Goal: Task Accomplishment & Management: Use online tool/utility

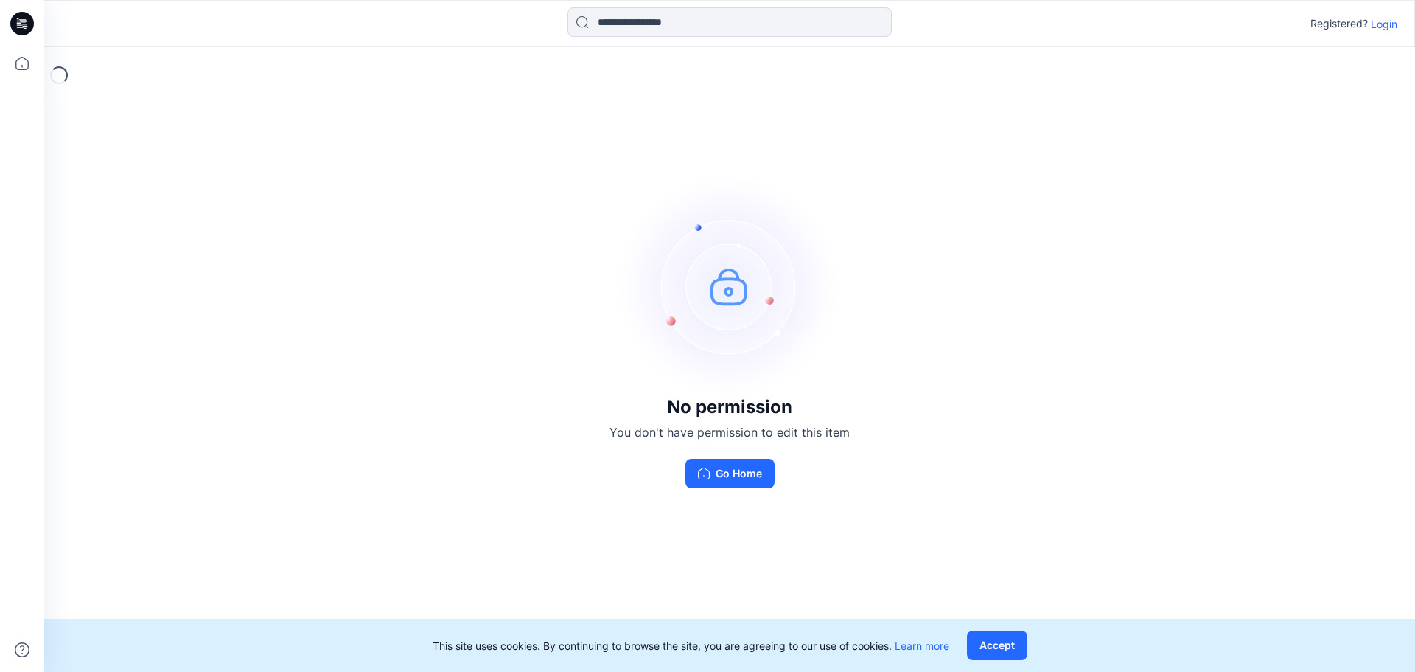
click at [891, 475] on div "No permission You don't have permission to edit this item Go Home" at bounding box center [729, 331] width 1371 height 568
click at [1382, 29] on p "Login" at bounding box center [1384, 23] width 27 height 15
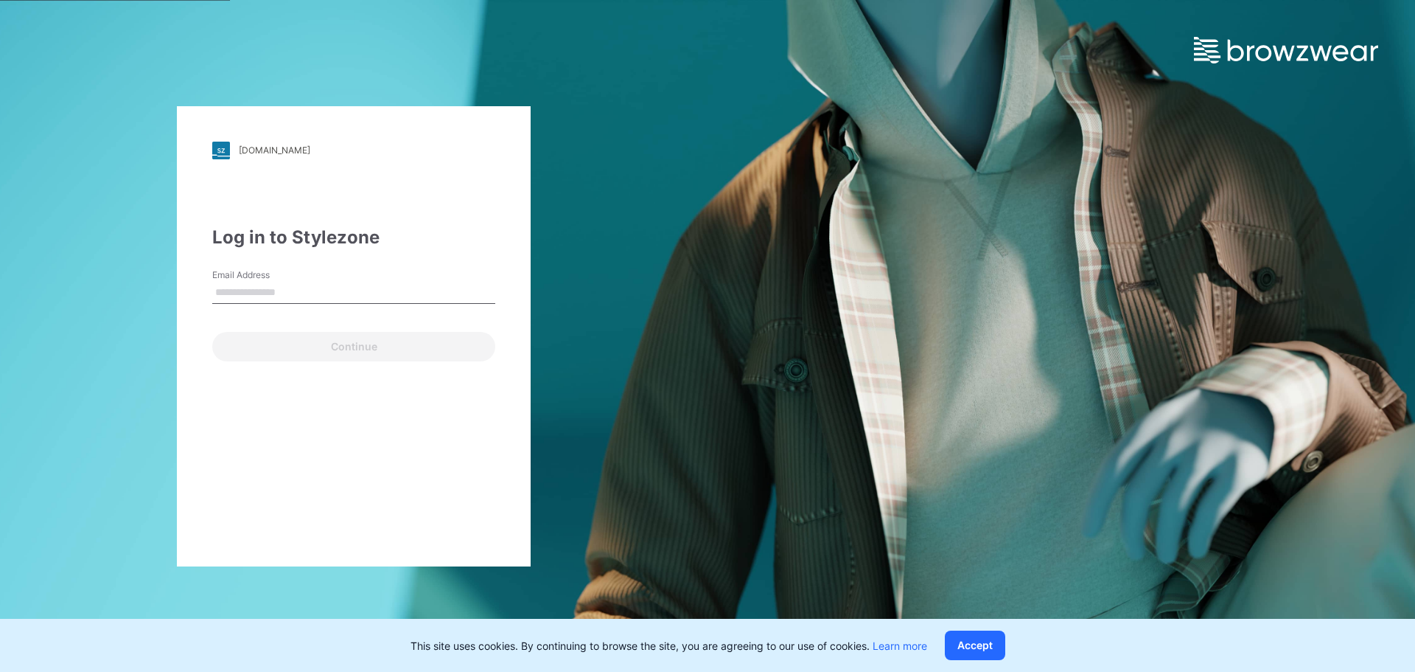
type input "**********"
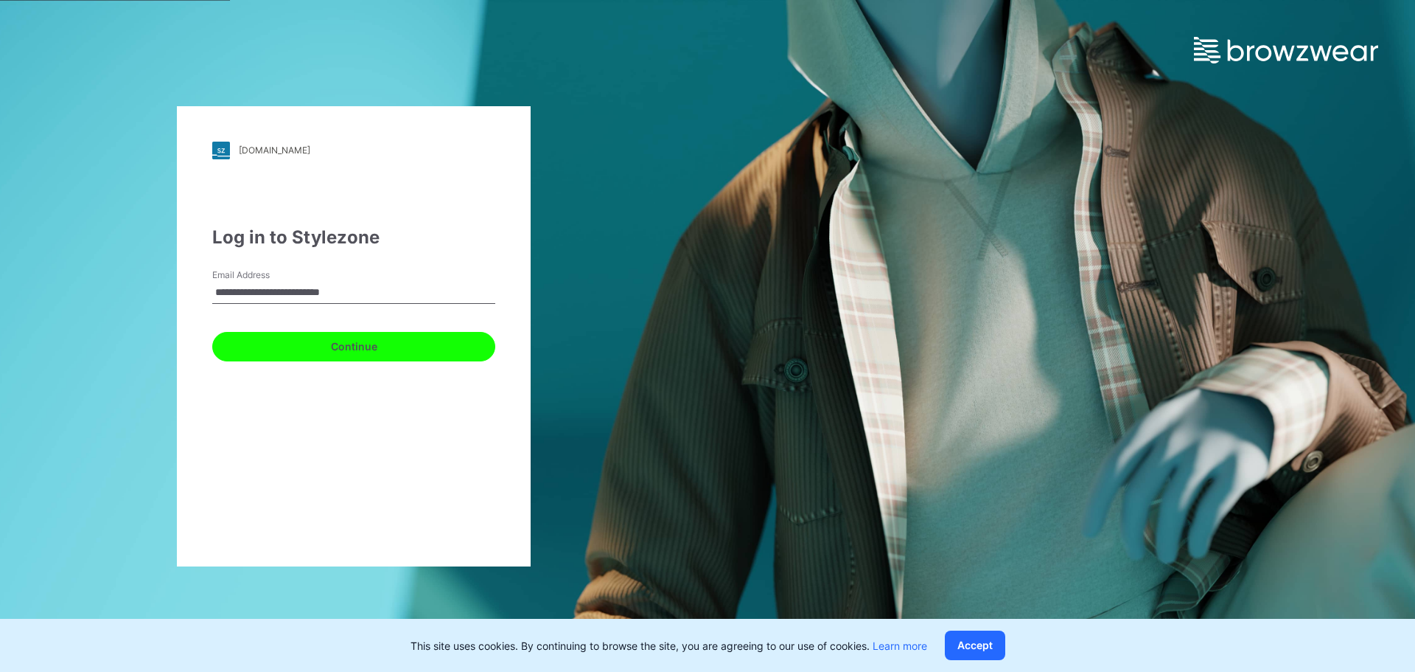
click at [301, 347] on button "Continue" at bounding box center [353, 346] width 283 height 29
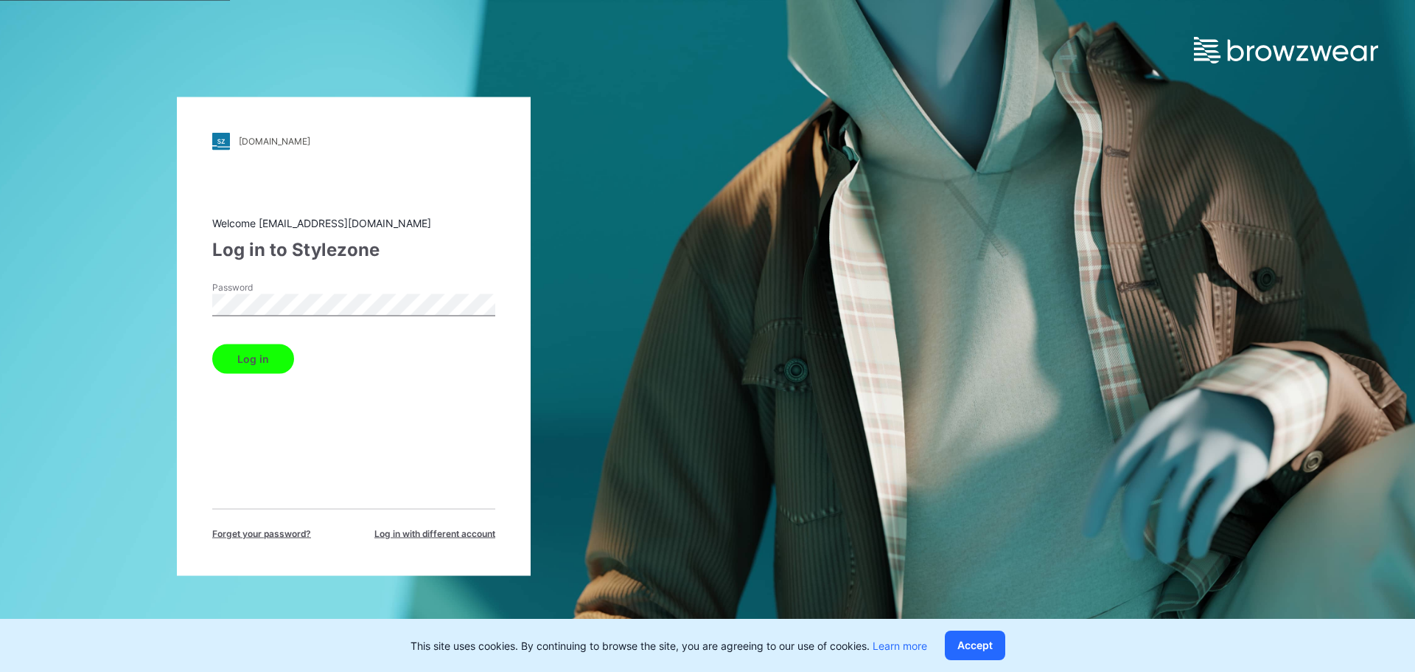
click at [232, 360] on button "Log in" at bounding box center [253, 358] width 82 height 29
click at [243, 358] on div "Log in" at bounding box center [353, 355] width 283 height 35
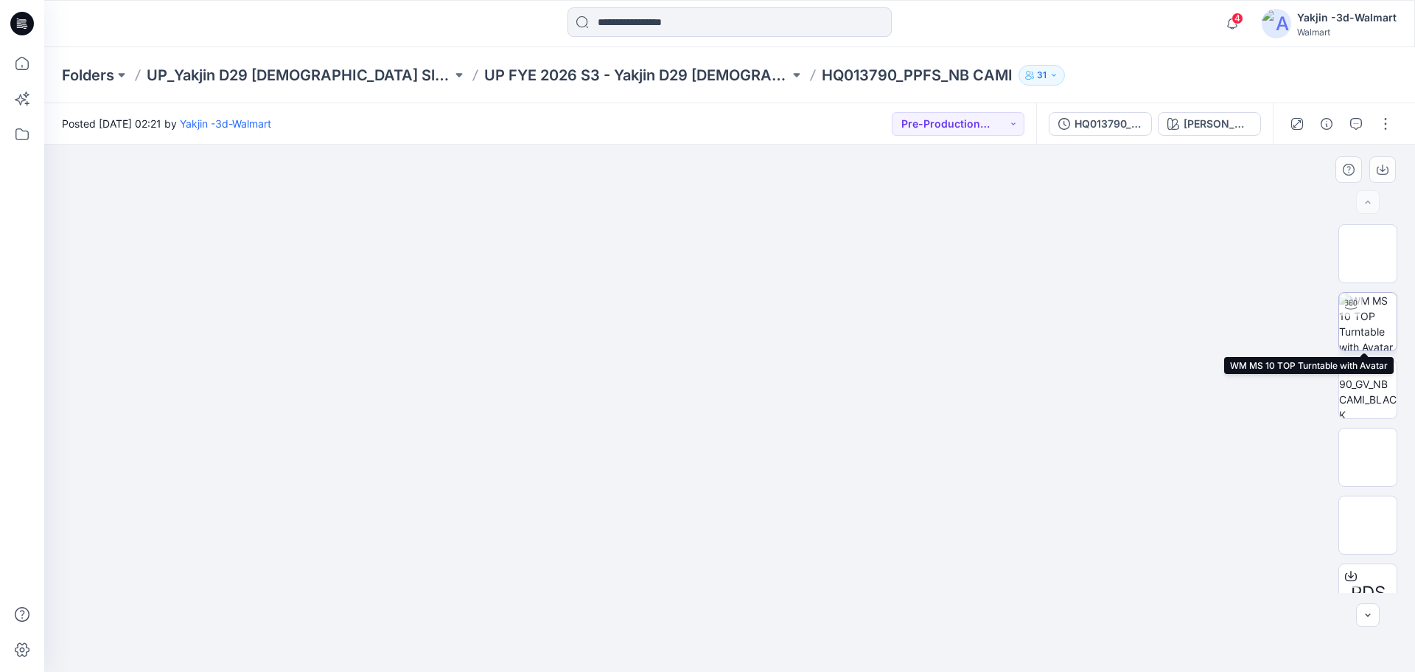
click at [1368, 319] on img at bounding box center [1367, 321] width 57 height 57
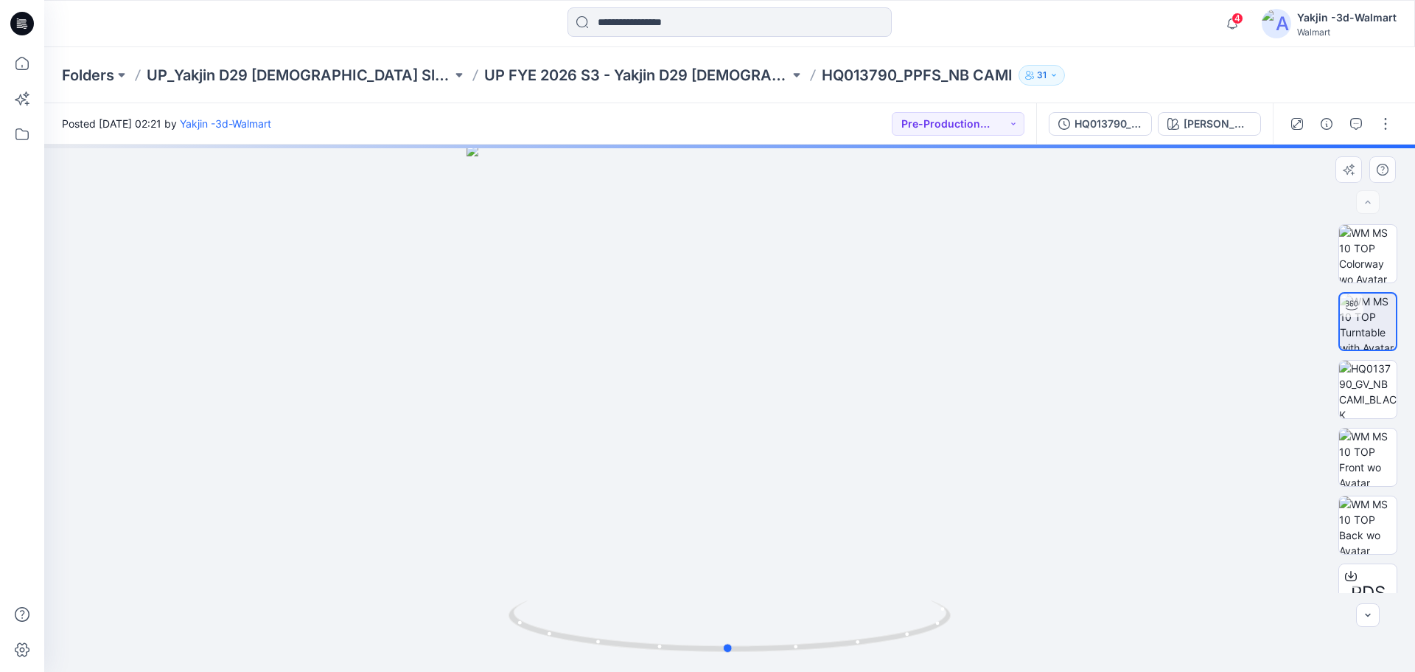
drag, startPoint x: 963, startPoint y: 349, endPoint x: 798, endPoint y: 365, distance: 165.8
click at [811, 368] on div at bounding box center [729, 407] width 1371 height 527
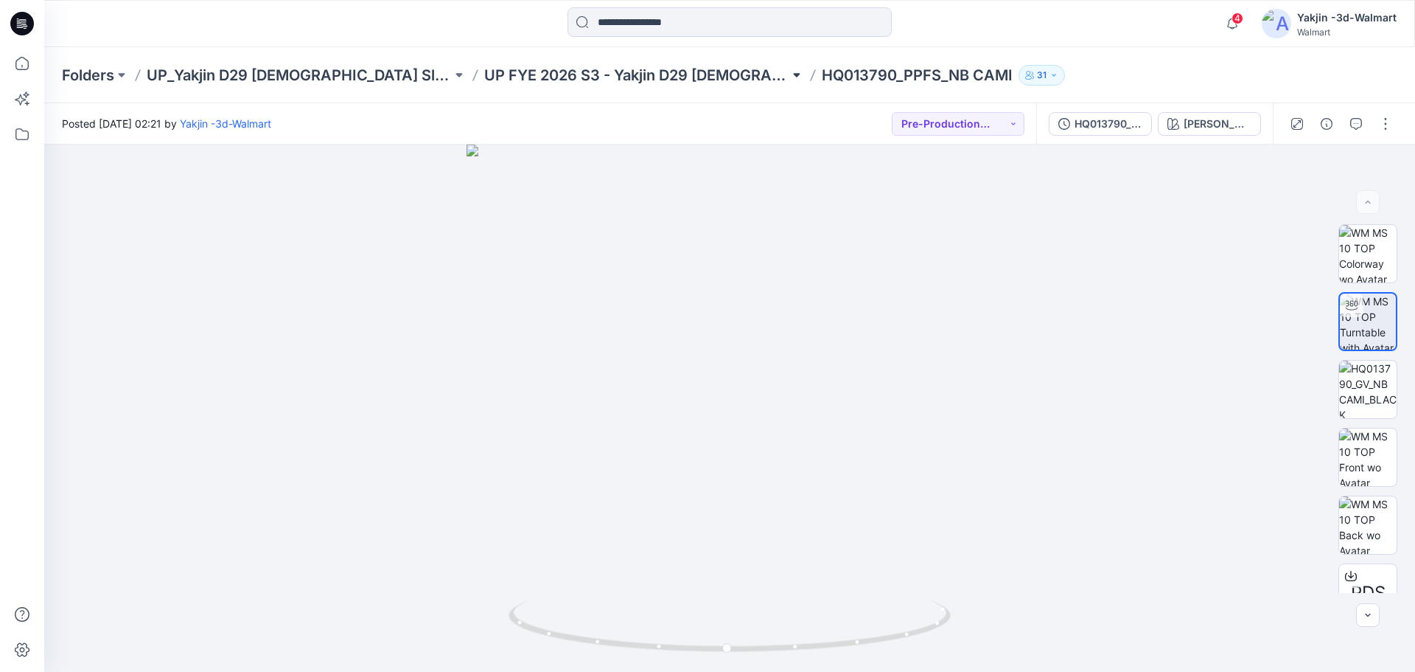
click at [790, 78] on button at bounding box center [797, 75] width 15 height 21
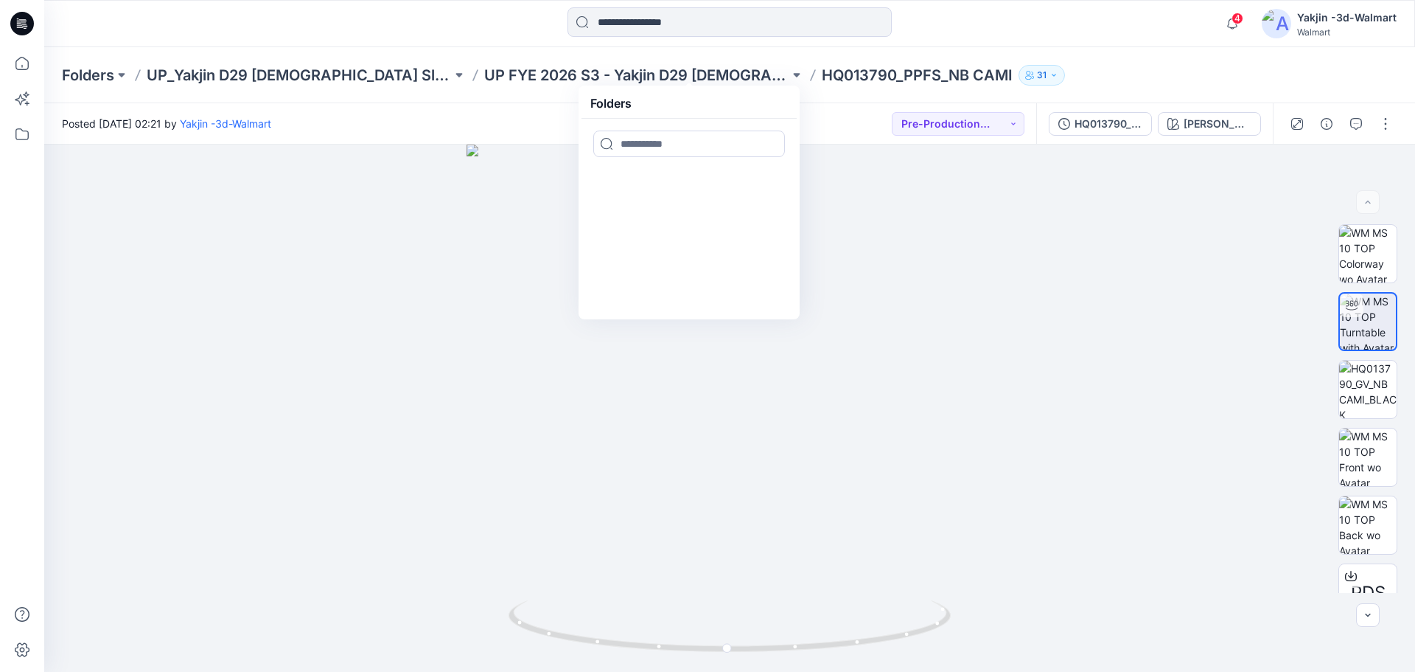
click at [822, 74] on p "HQ013790_PPFS_NB CAMI" at bounding box center [917, 75] width 191 height 21
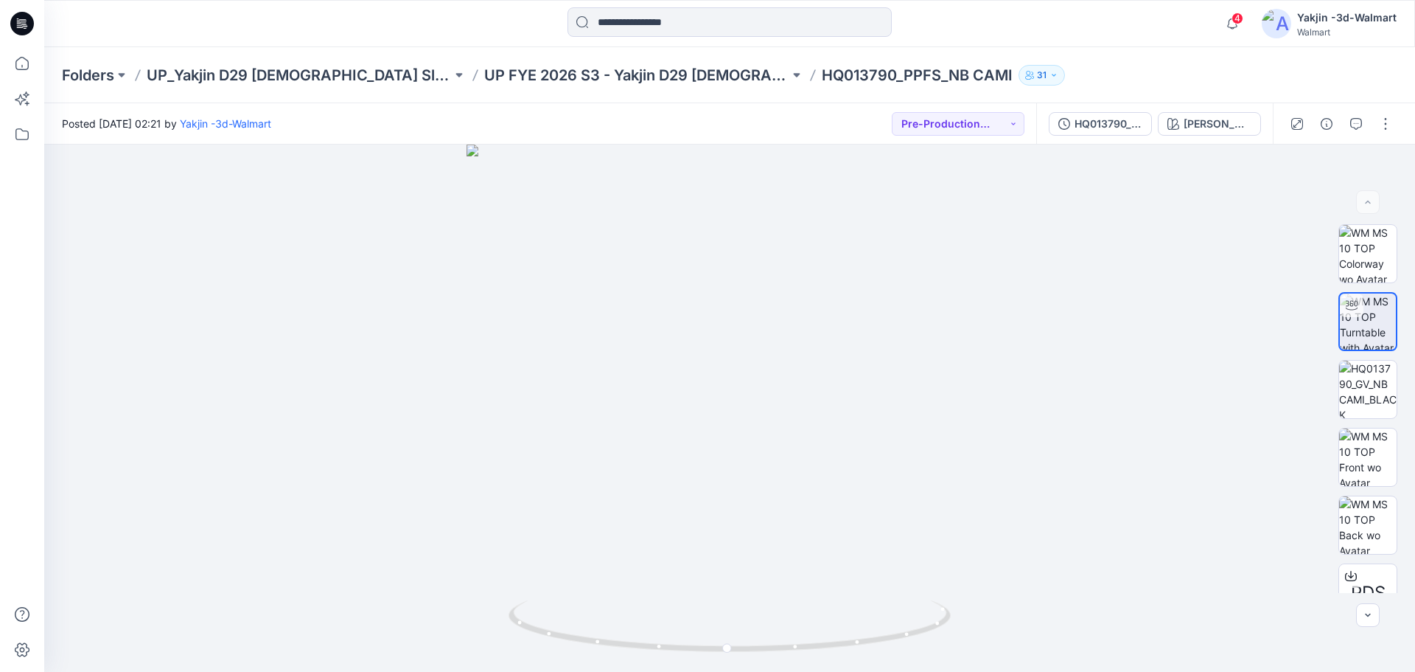
click at [822, 73] on p "HQ013790_PPFS_NB CAMI" at bounding box center [917, 75] width 191 height 21
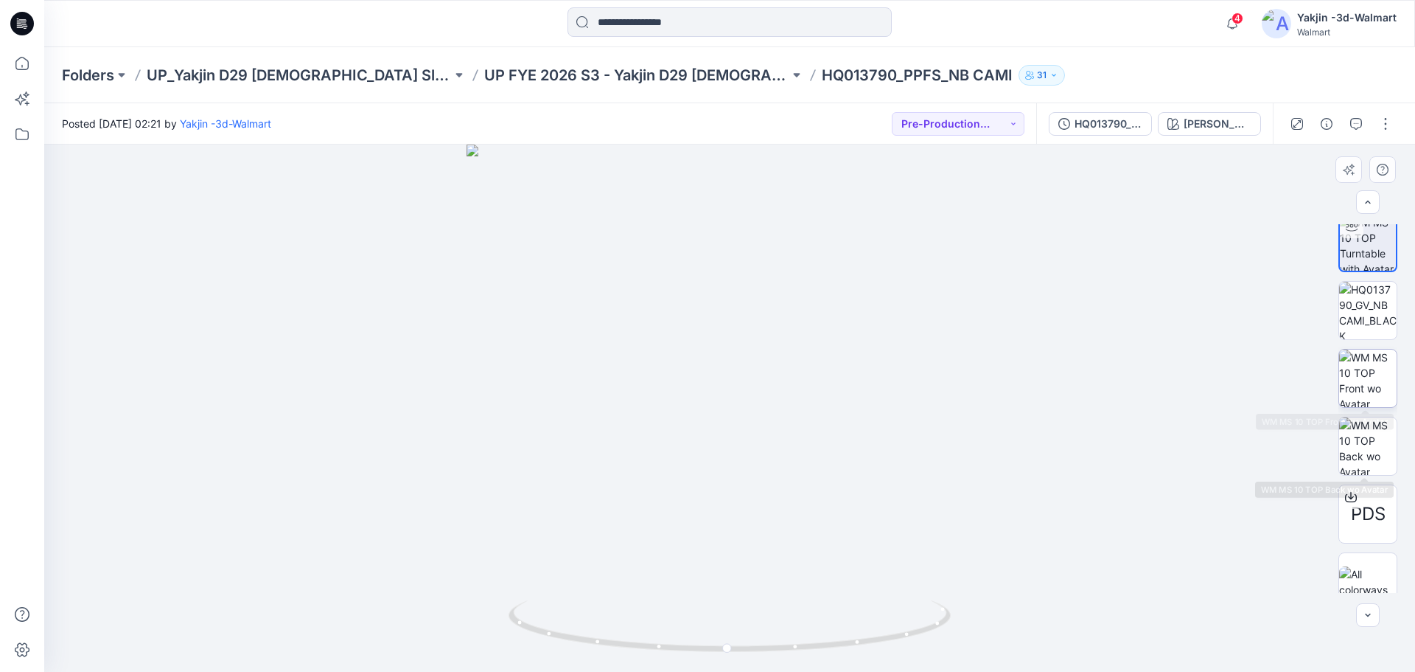
click at [1364, 388] on img at bounding box center [1367, 377] width 57 height 57
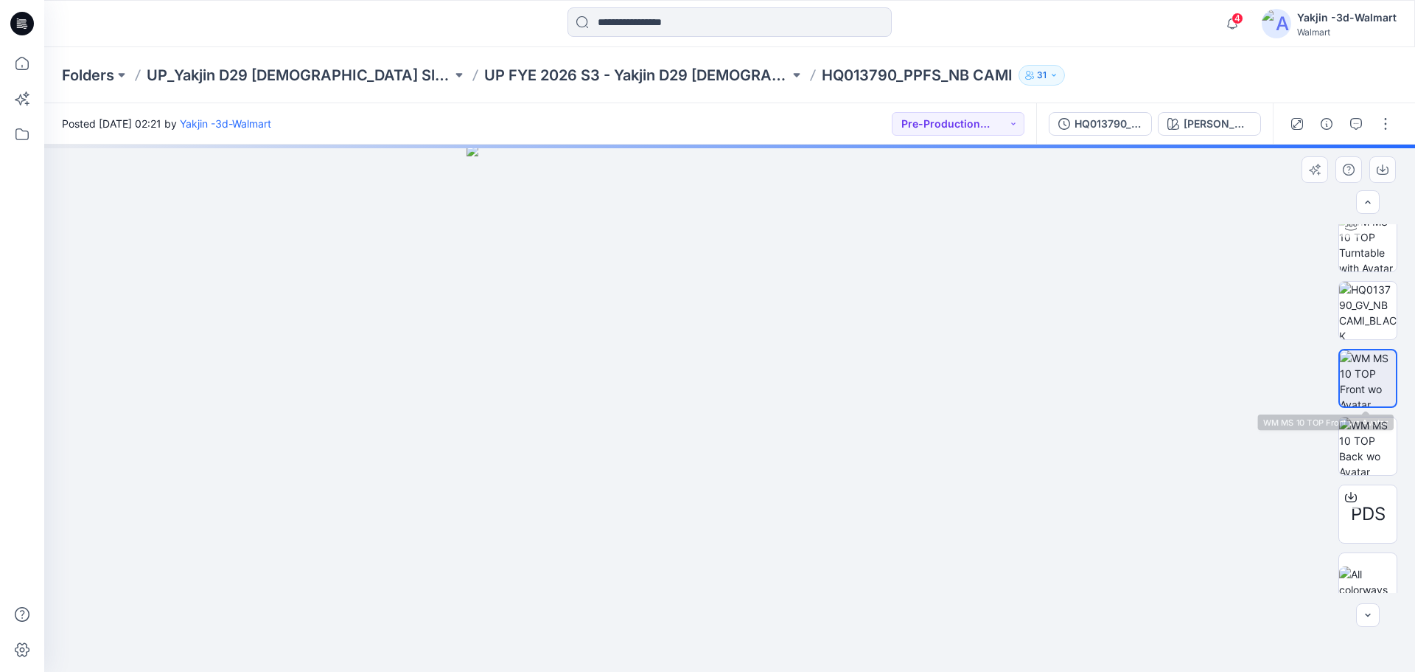
scroll to position [78, 0]
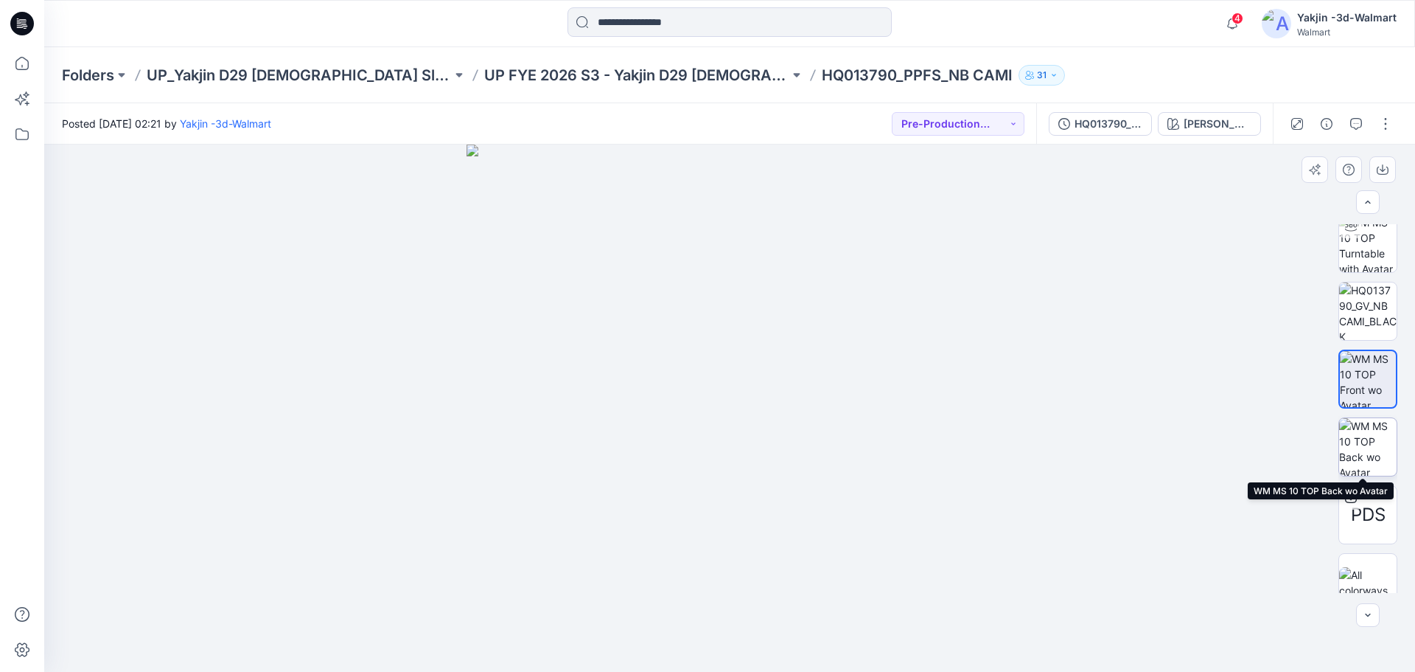
click at [1369, 459] on img at bounding box center [1367, 446] width 57 height 57
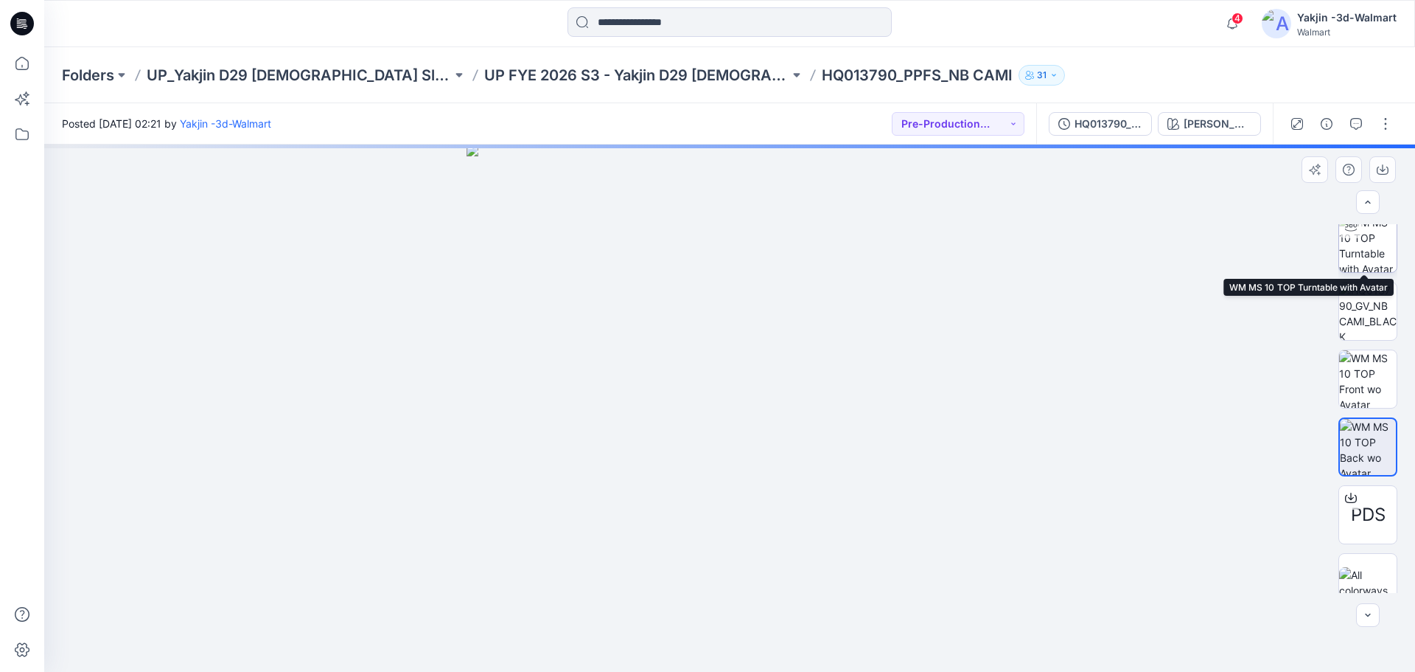
click at [1349, 242] on img at bounding box center [1367, 243] width 57 height 57
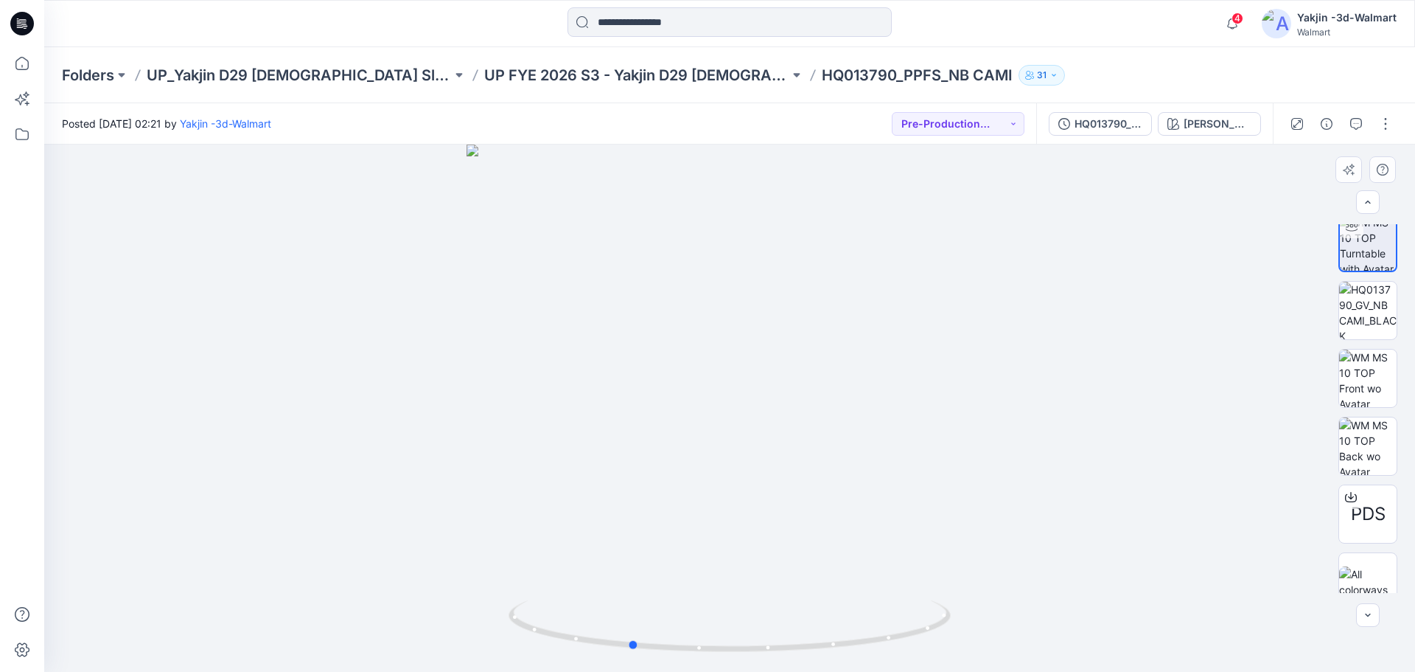
drag, startPoint x: 846, startPoint y: 320, endPoint x: 585, endPoint y: 372, distance: 266.0
click at [630, 387] on div at bounding box center [729, 407] width 1371 height 527
click at [1385, 133] on button "button" at bounding box center [1386, 124] width 24 height 24
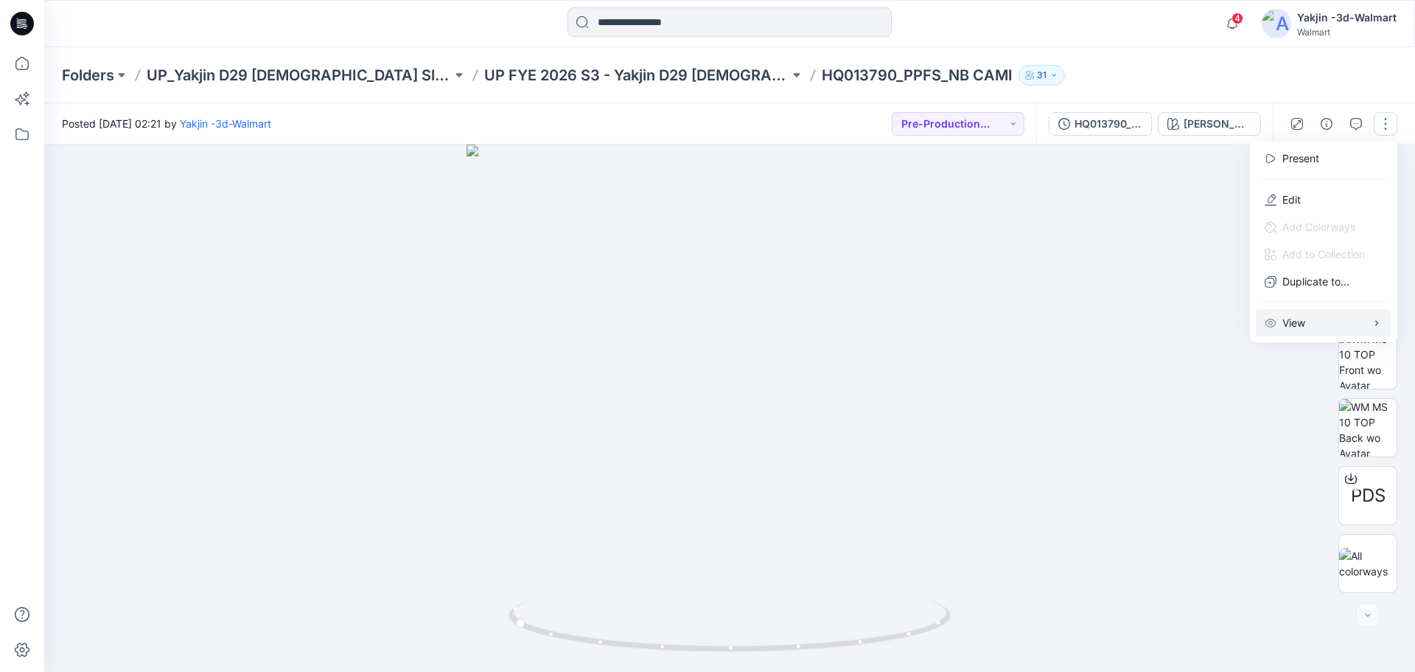
click at [1331, 321] on button "View" at bounding box center [1324, 322] width 136 height 27
click at [1149, 143] on div "HQ013790_PPFS_NB CAMI Vivid White" at bounding box center [1154, 123] width 237 height 41
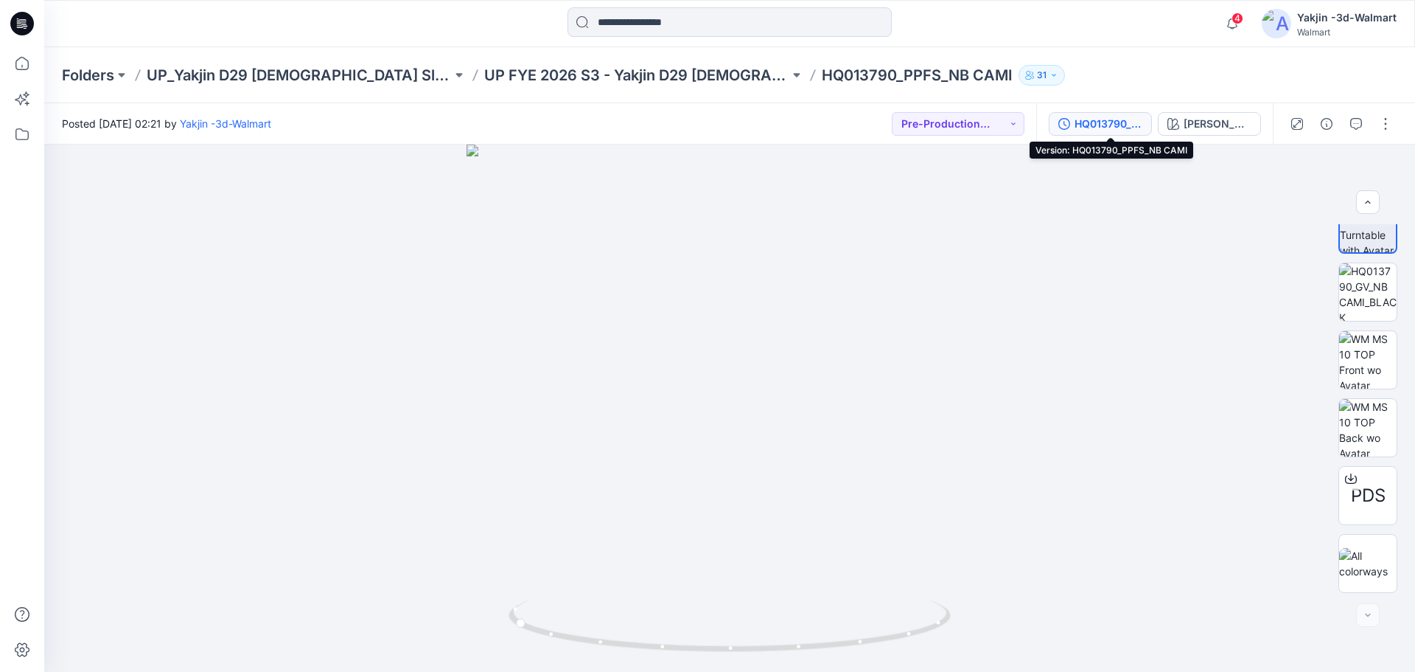
click at [1110, 122] on div "HQ013790_PPFS_NB CAMI" at bounding box center [1109, 124] width 68 height 16
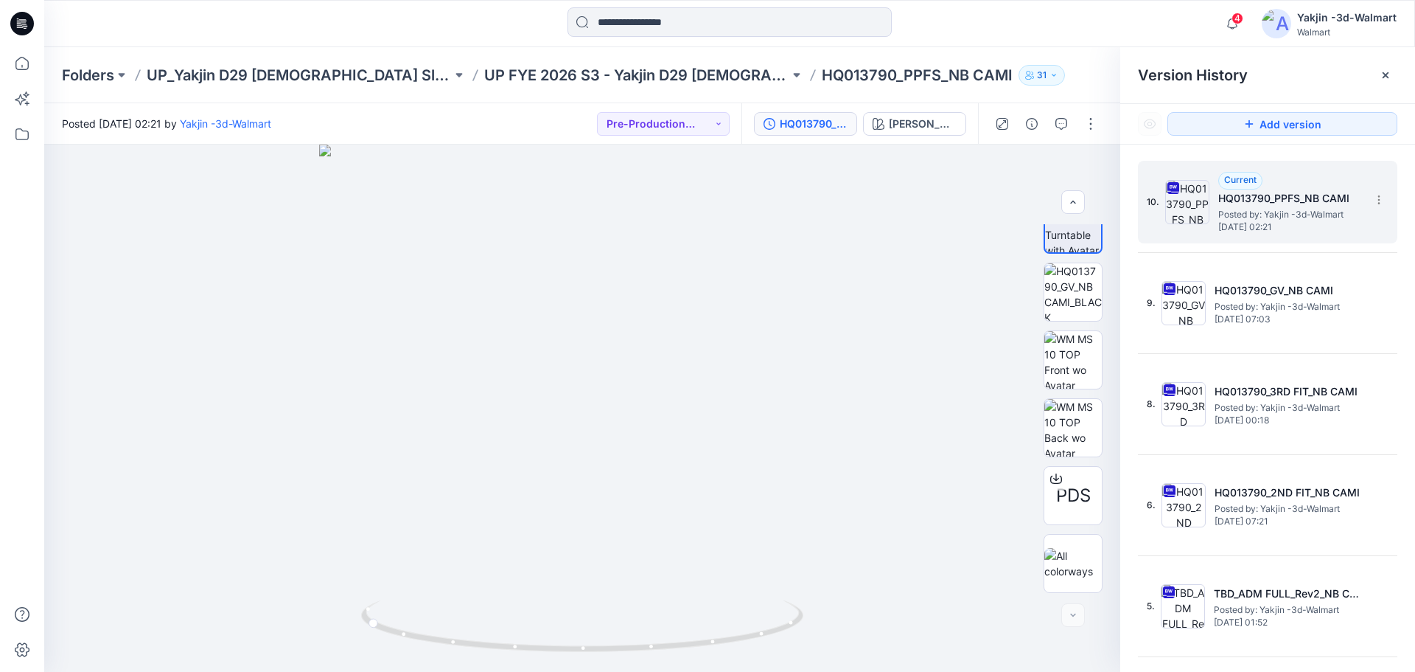
click at [1310, 212] on span "Posted by: Yakjin -3d-Walmart" at bounding box center [1292, 214] width 147 height 15
click at [1374, 202] on icon at bounding box center [1379, 200] width 12 height 12
click at [1340, 234] on span "Download Source BW File" at bounding box center [1304, 229] width 123 height 18
drag, startPoint x: 585, startPoint y: 419, endPoint x: 479, endPoint y: 417, distance: 106.2
click at [481, 416] on div at bounding box center [582, 407] width 1076 height 527
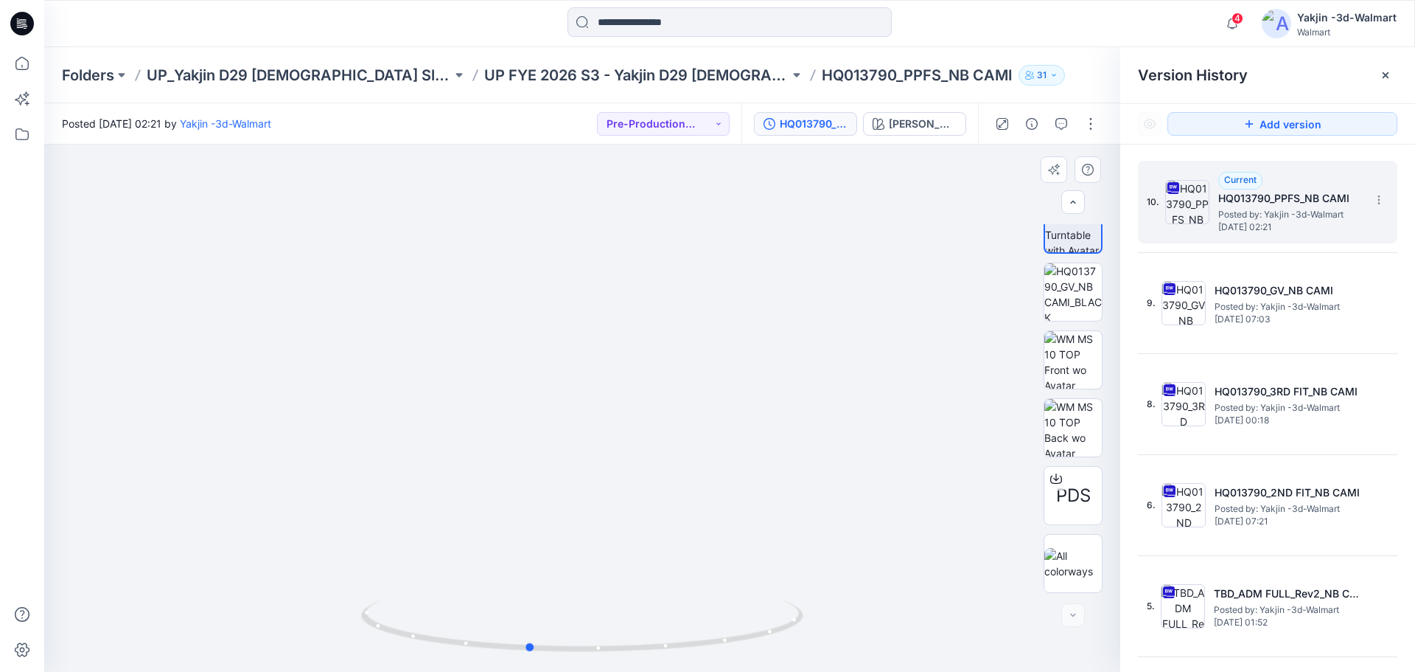
drag, startPoint x: 911, startPoint y: 546, endPoint x: 847, endPoint y: 546, distance: 64.1
click at [847, 546] on div at bounding box center [582, 407] width 1076 height 527
click at [685, 377] on div at bounding box center [582, 407] width 1076 height 527
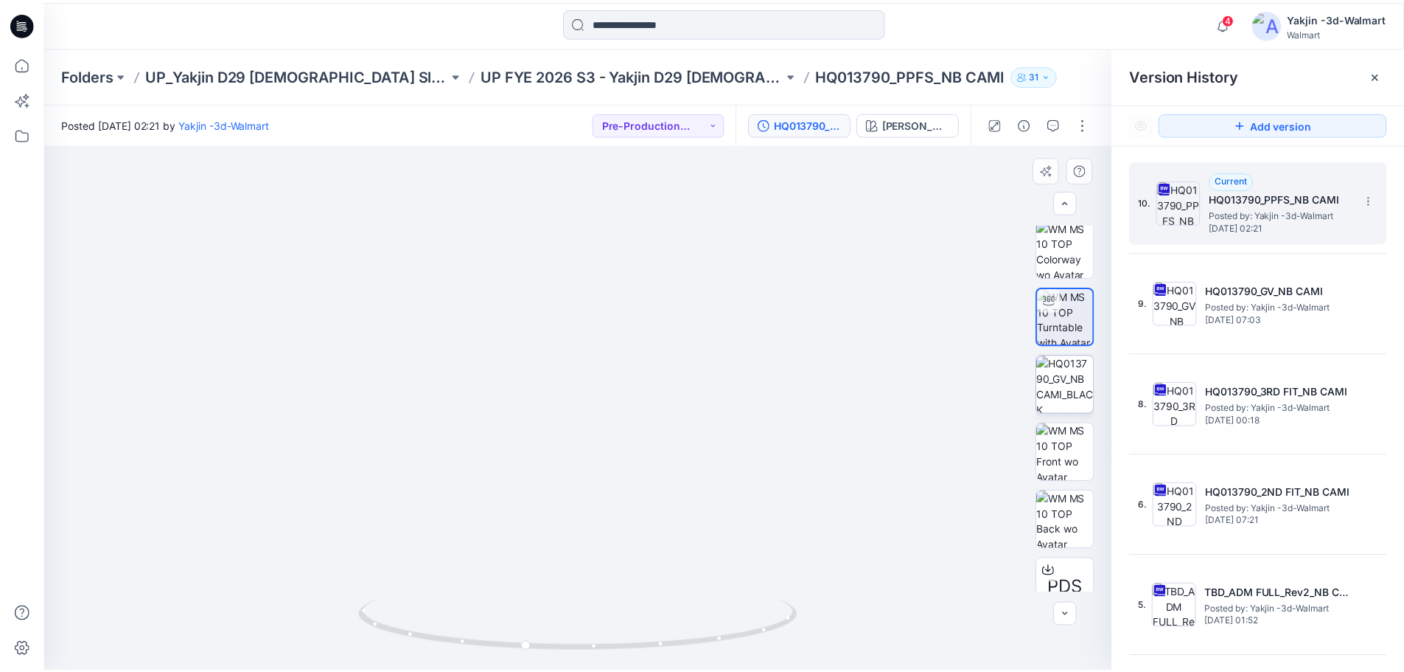
scroll to position [0, 0]
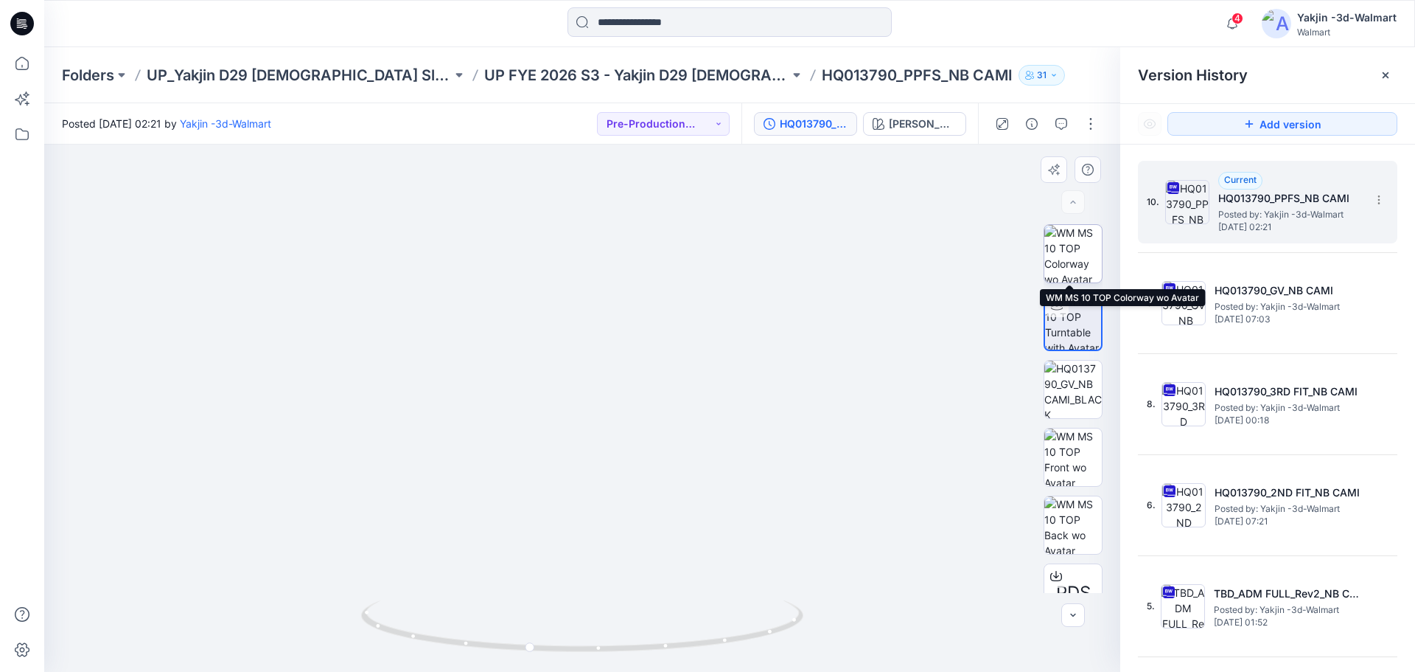
click at [1072, 274] on img at bounding box center [1073, 253] width 57 height 57
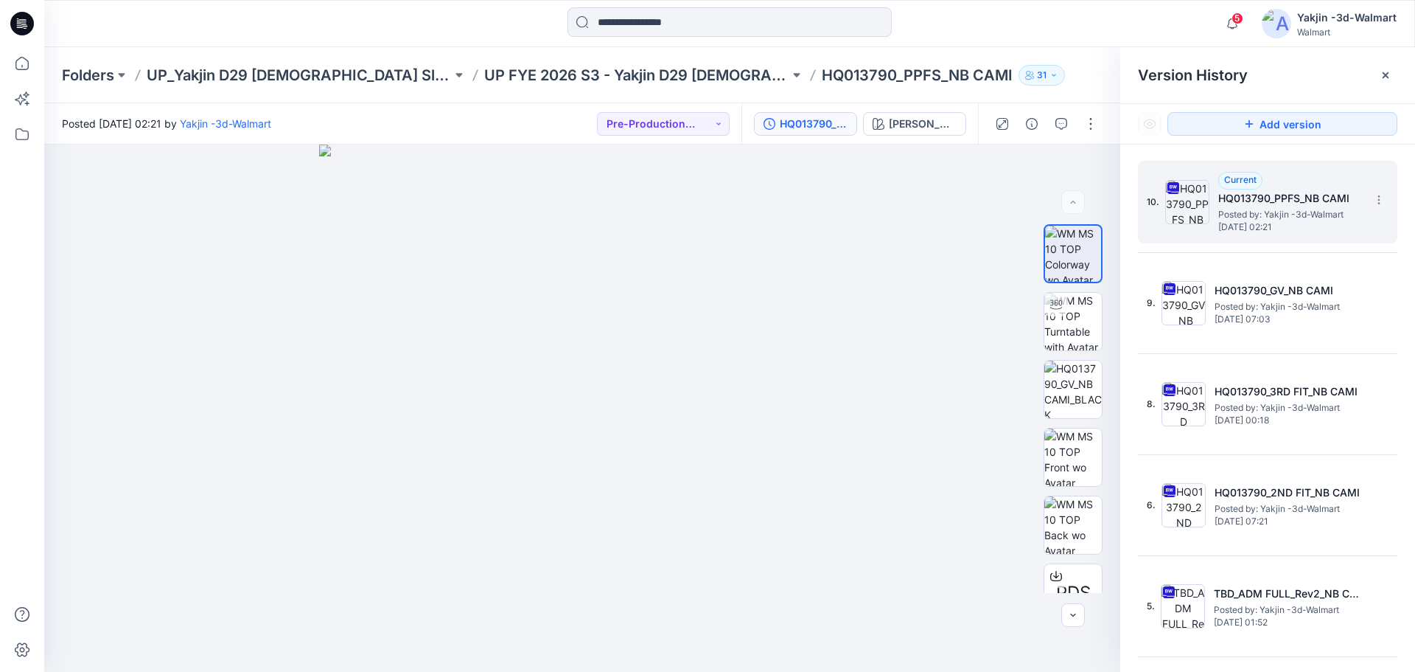
drag, startPoint x: 768, startPoint y: 74, endPoint x: 711, endPoint y: 72, distance: 56.8
click at [822, 75] on p "HQ013790_PPFS_NB CAMI" at bounding box center [917, 75] width 191 height 21
click at [625, 70] on p "UP FYE 2026 S3 - Yakjin D29 Ladies Sleepwear" at bounding box center [636, 75] width 305 height 21
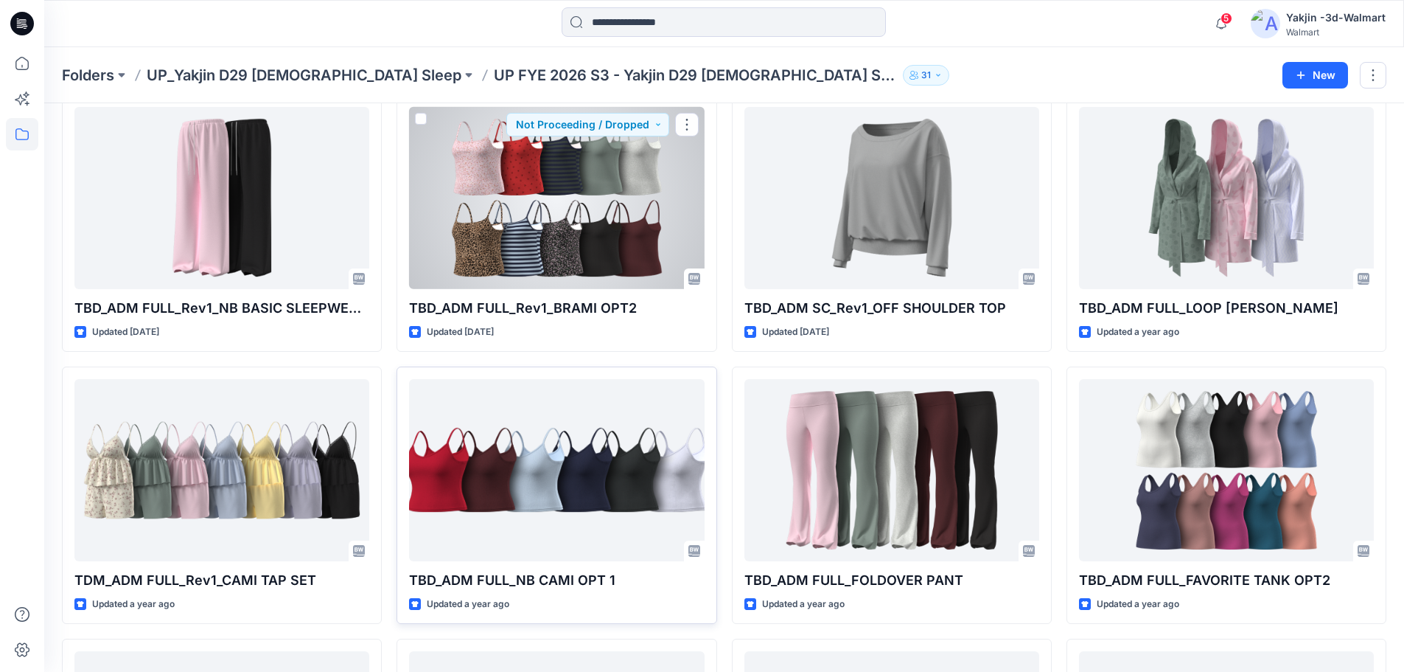
scroll to position [1504, 0]
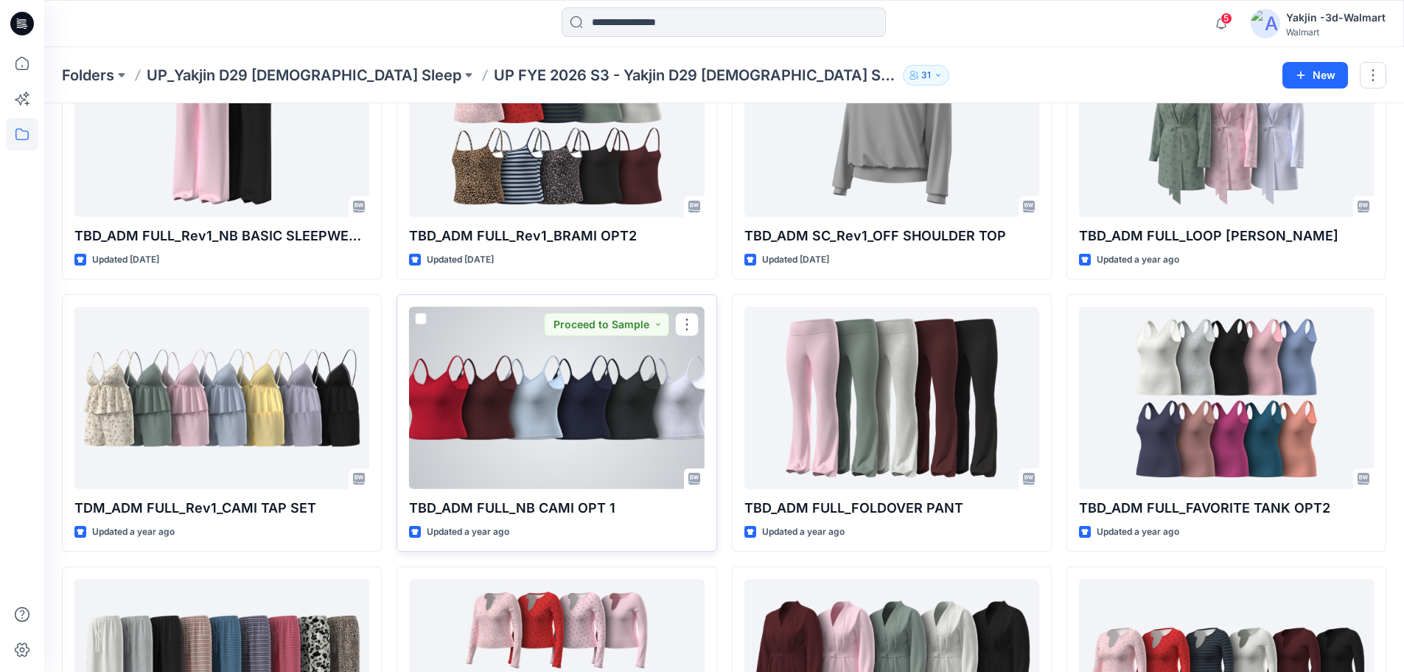
drag, startPoint x: 565, startPoint y: 320, endPoint x: 489, endPoint y: 344, distance: 80.2
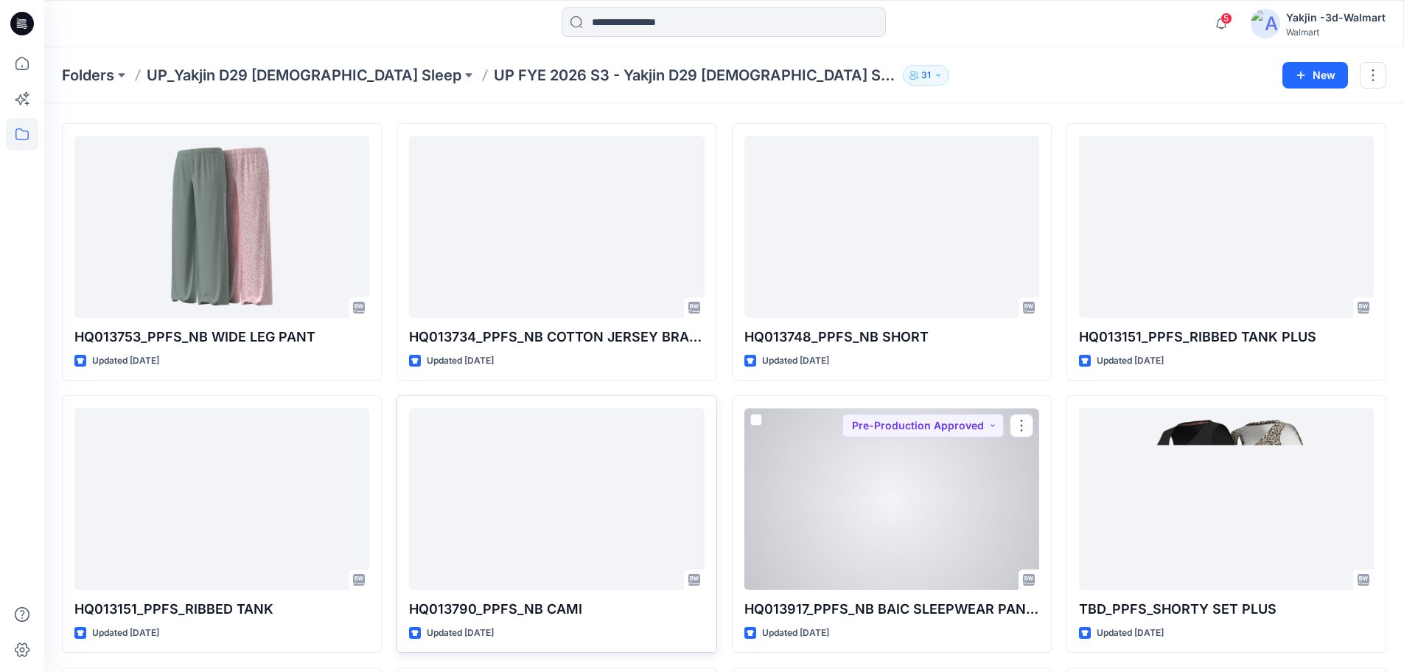
scroll to position [29, 0]
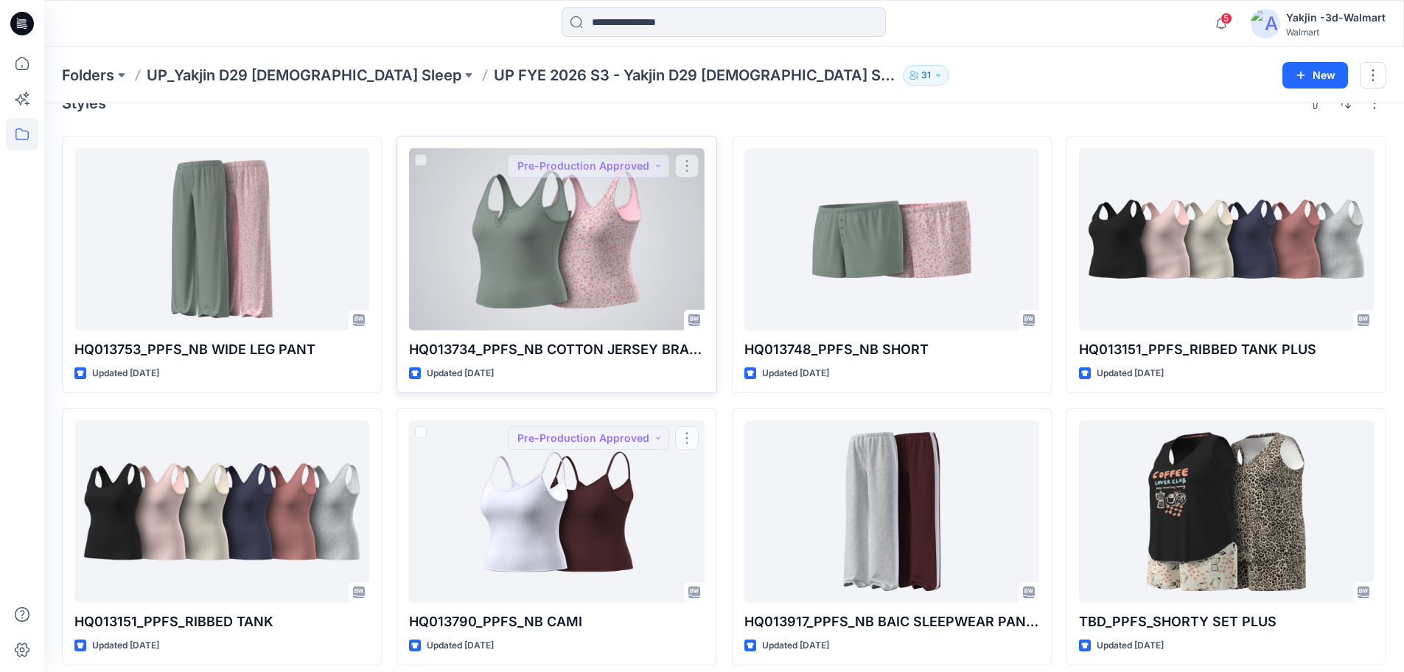
drag, startPoint x: 596, startPoint y: 498, endPoint x: 573, endPoint y: 215, distance: 284.8
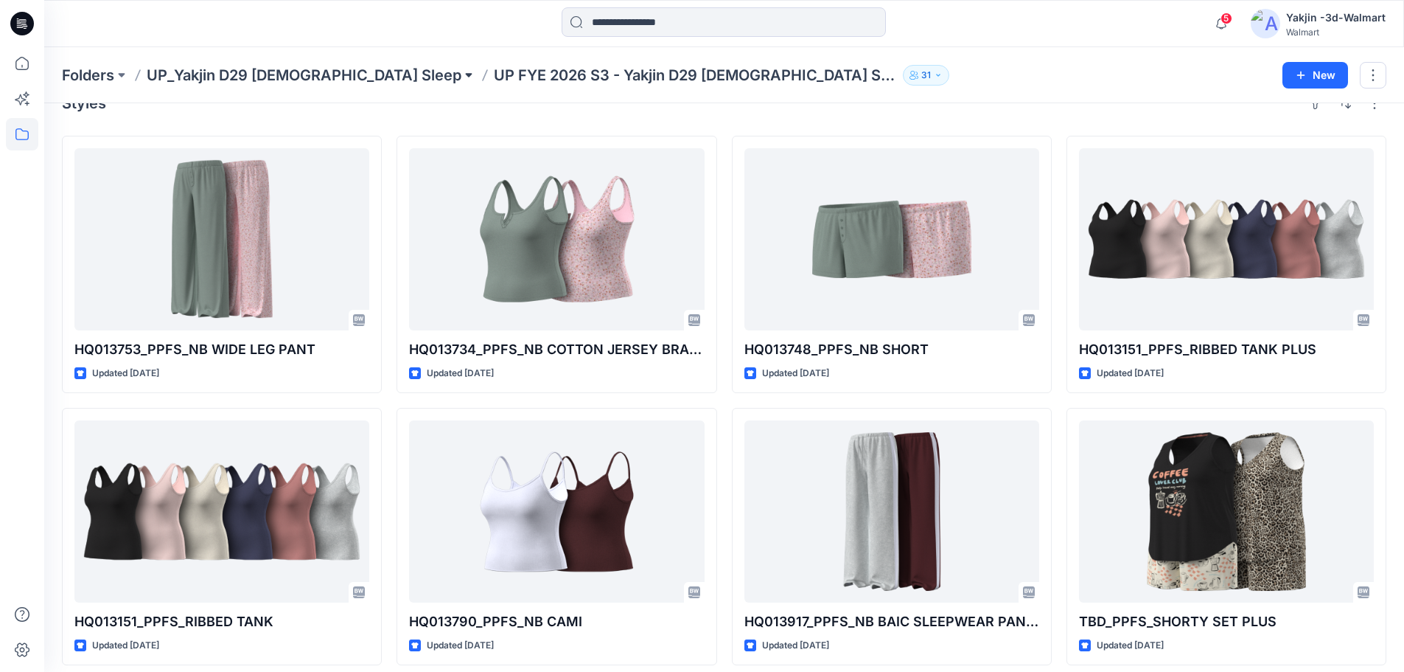
click at [461, 76] on button at bounding box center [468, 75] width 15 height 21
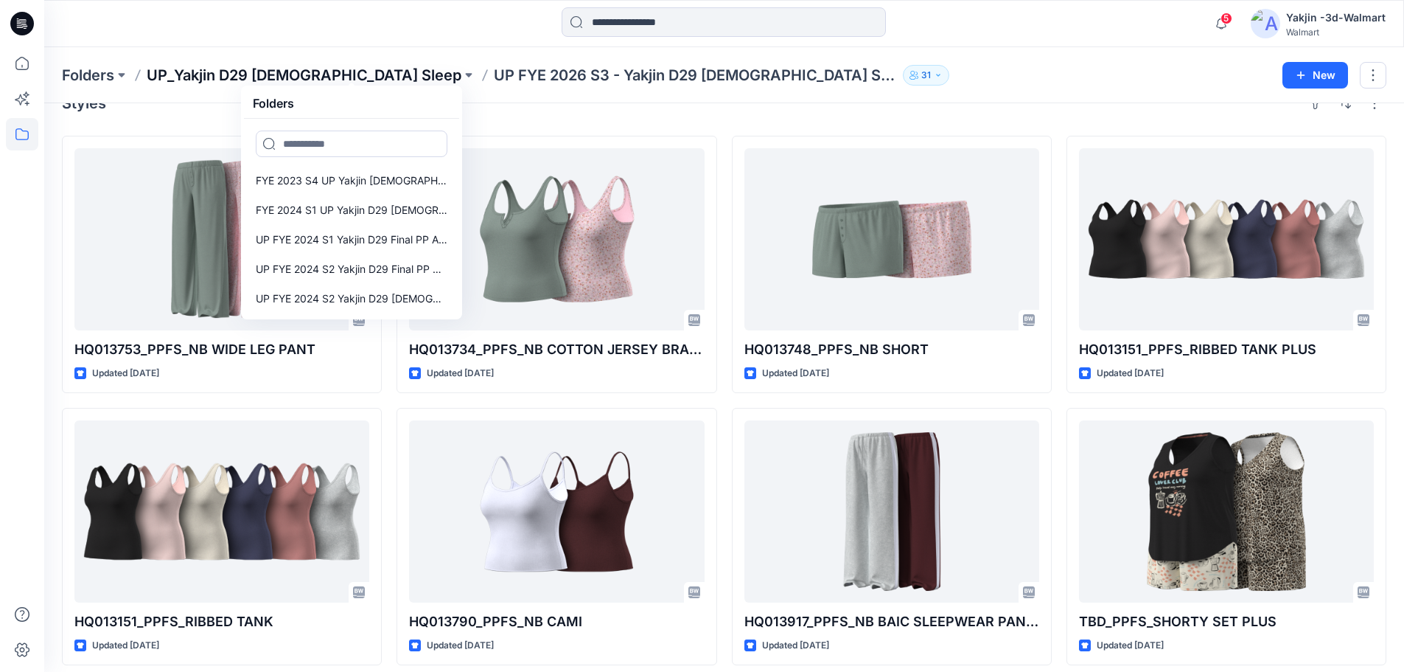
click at [208, 79] on p "UP_Yakjin D29 [DEMOGRAPHIC_DATA] Sleep" at bounding box center [304, 75] width 315 height 21
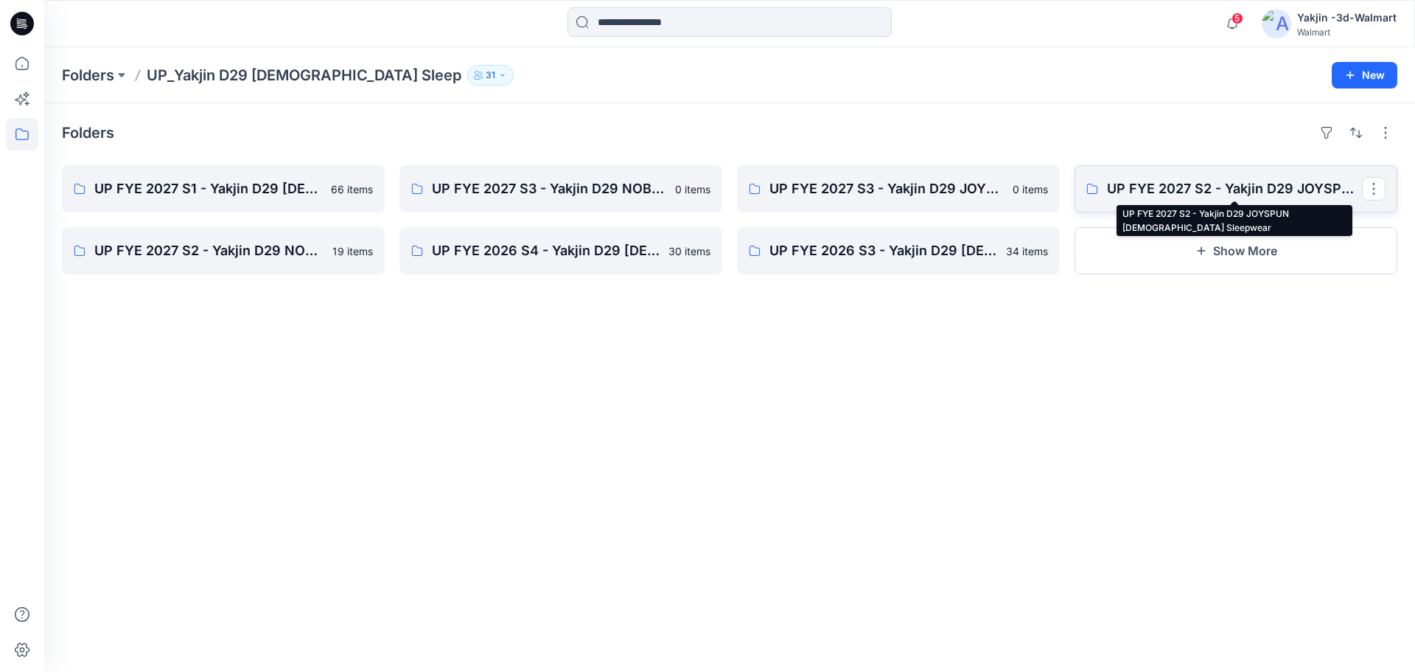
click at [1202, 195] on p "UP FYE 2027 S2 - Yakjin D29 JOYSPUN Ladies Sleepwear" at bounding box center [1234, 188] width 255 height 21
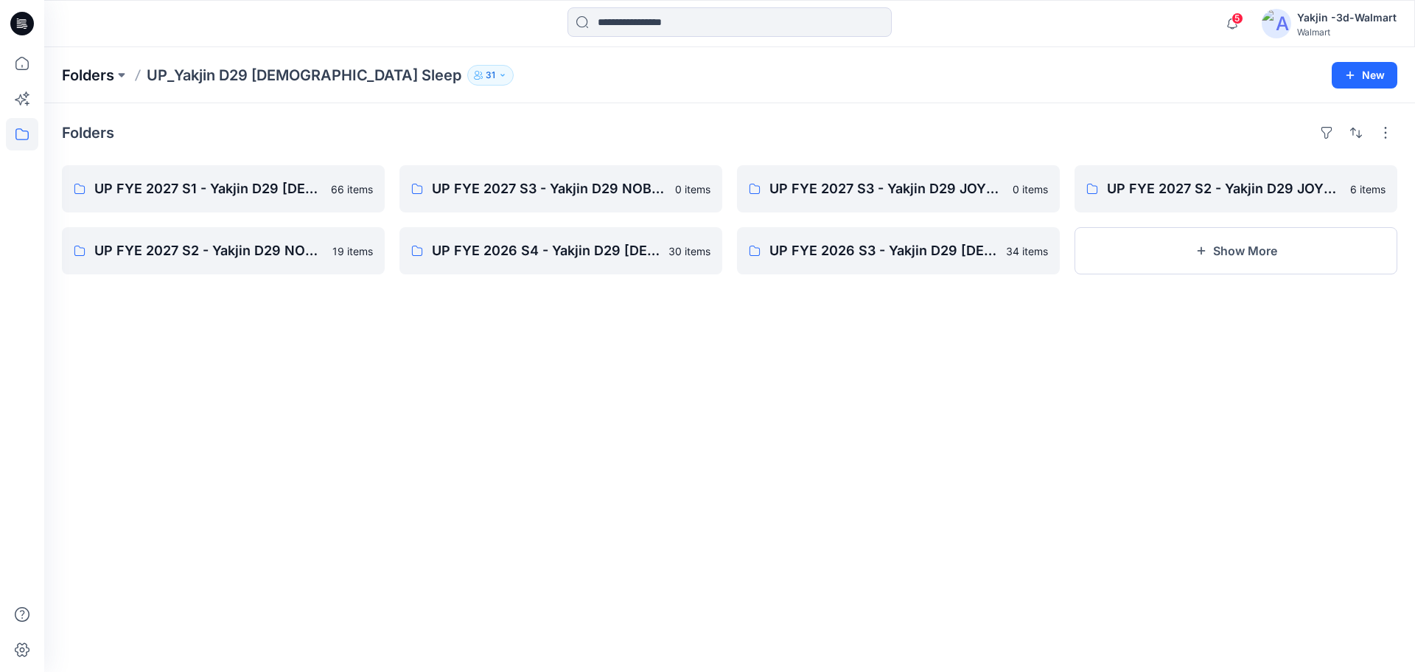
click at [93, 71] on p "Folders" at bounding box center [88, 75] width 52 height 21
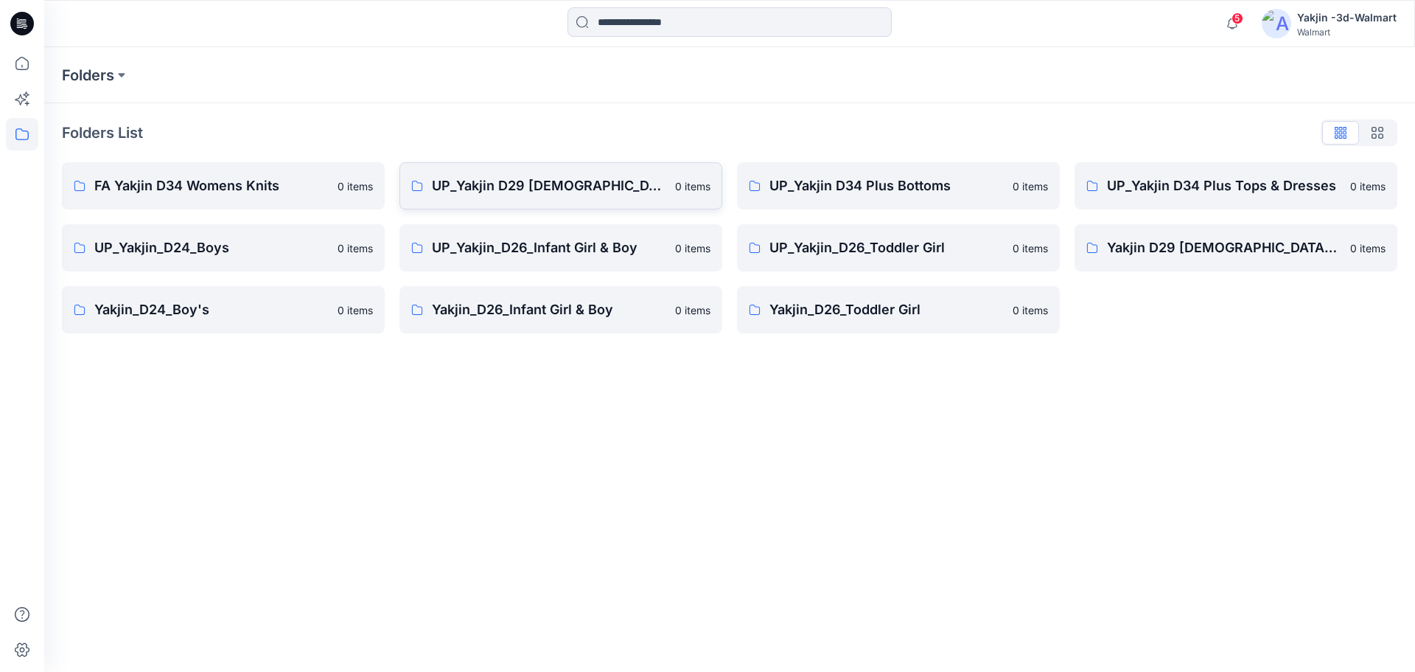
click at [552, 192] on p "UP_Yakjin D29 [DEMOGRAPHIC_DATA] Sleep" at bounding box center [549, 185] width 234 height 21
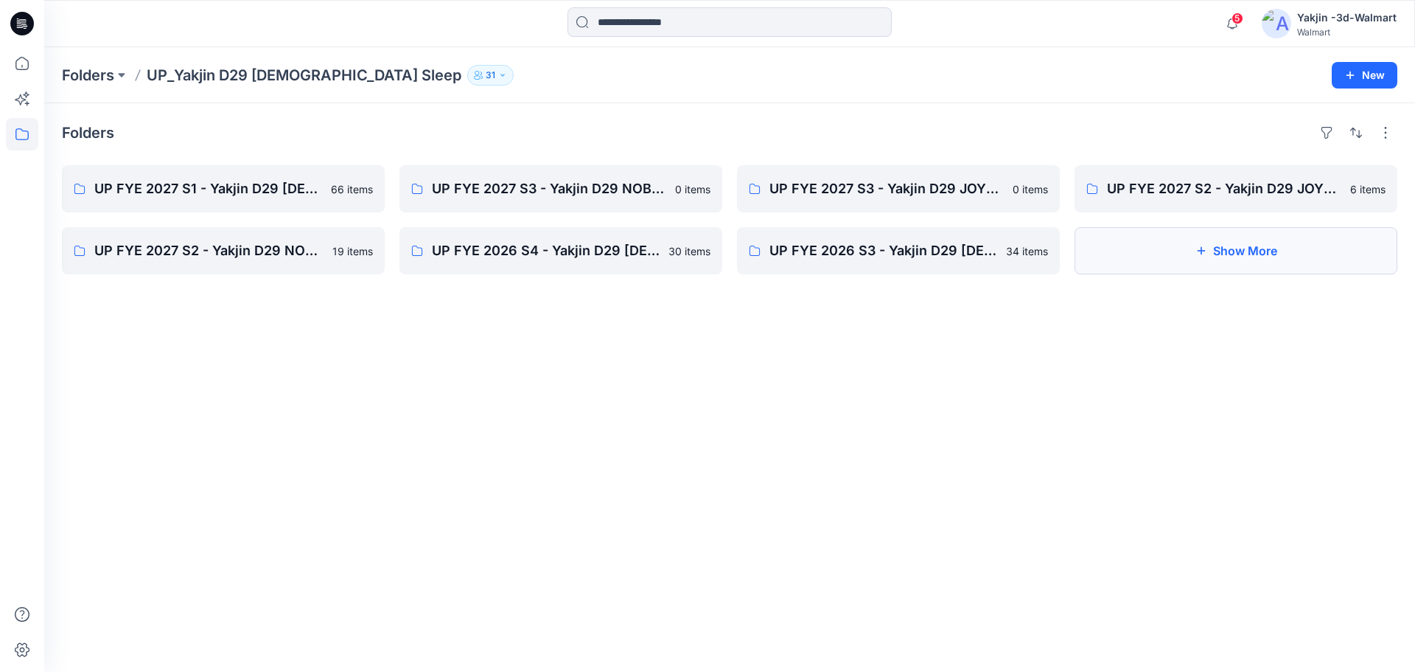
click at [1206, 262] on button "Show More" at bounding box center [1236, 250] width 323 height 47
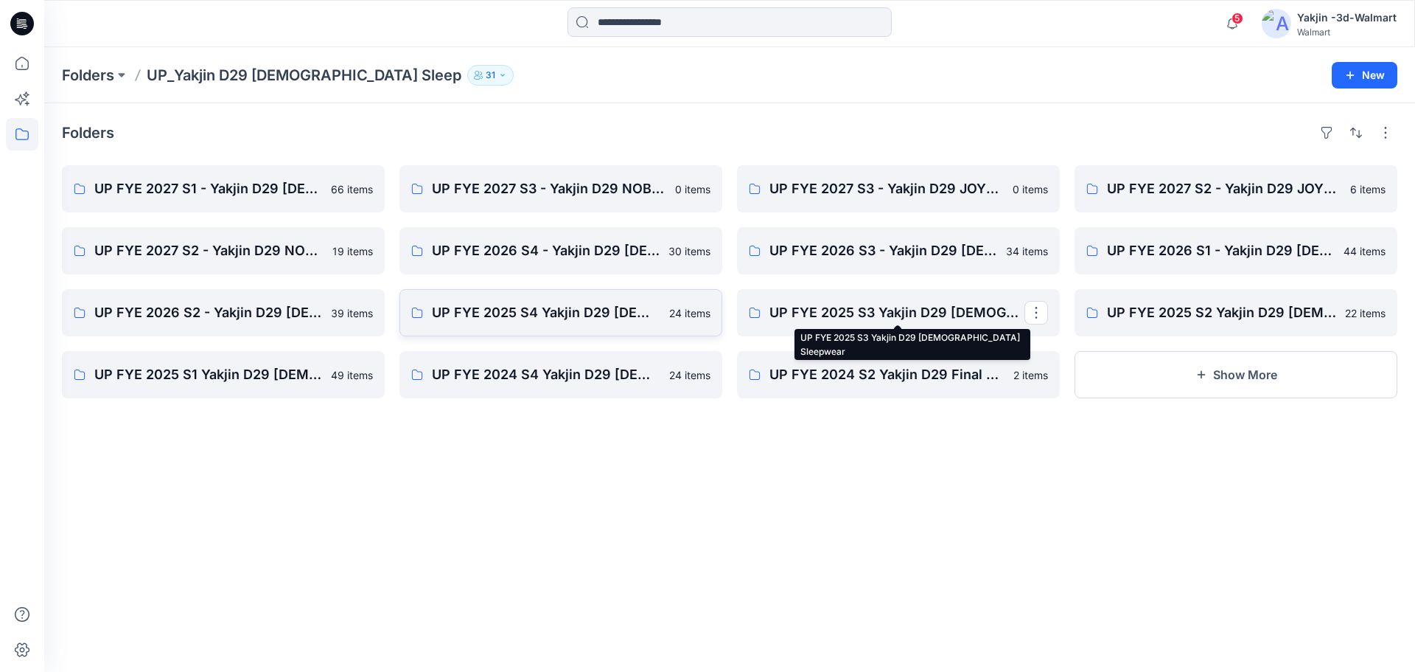
drag, startPoint x: 845, startPoint y: 313, endPoint x: 546, endPoint y: 310, distance: 298.6
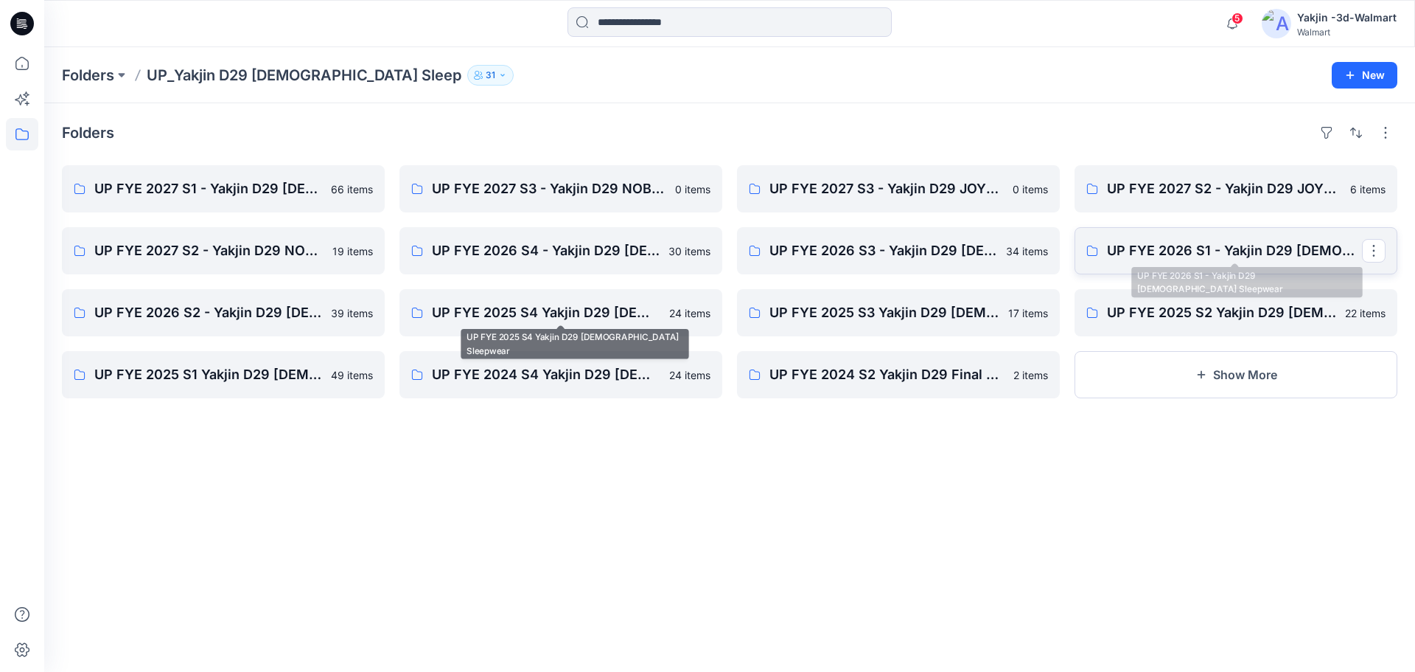
drag, startPoint x: 546, startPoint y: 310, endPoint x: 1199, endPoint y: 246, distance: 656.2
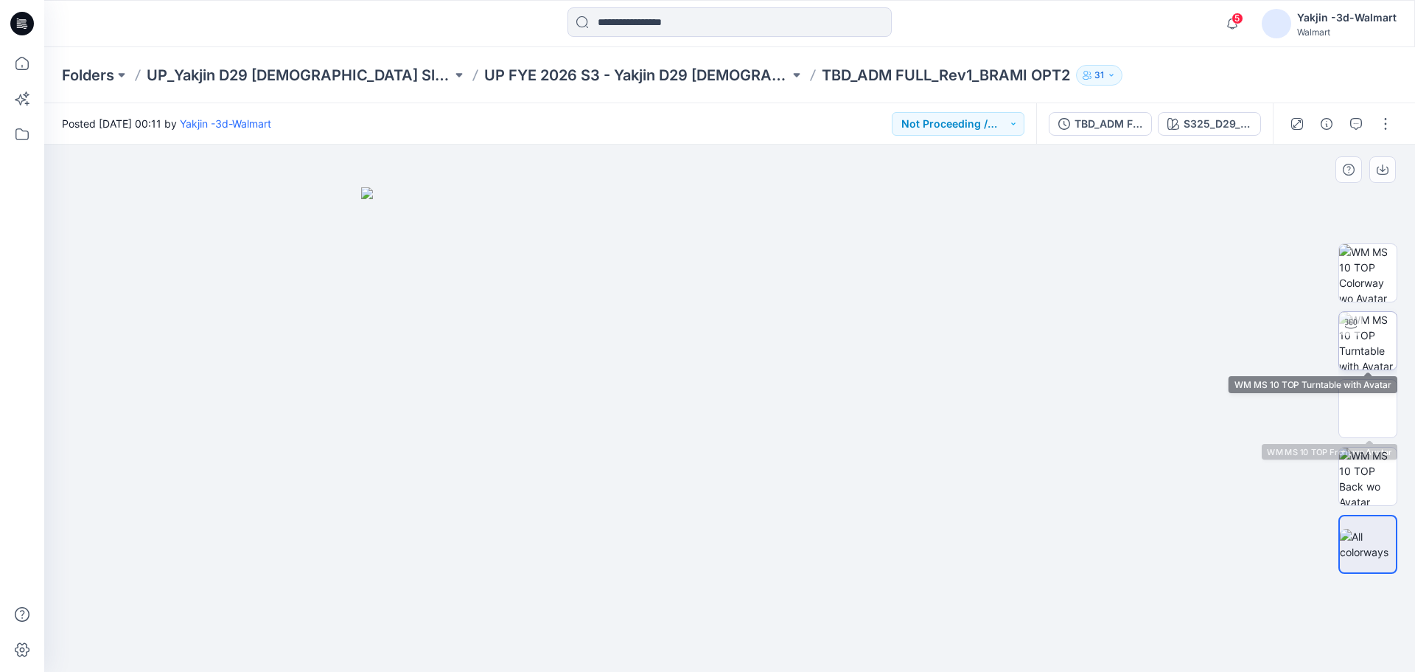
click at [1375, 343] on img at bounding box center [1367, 340] width 57 height 57
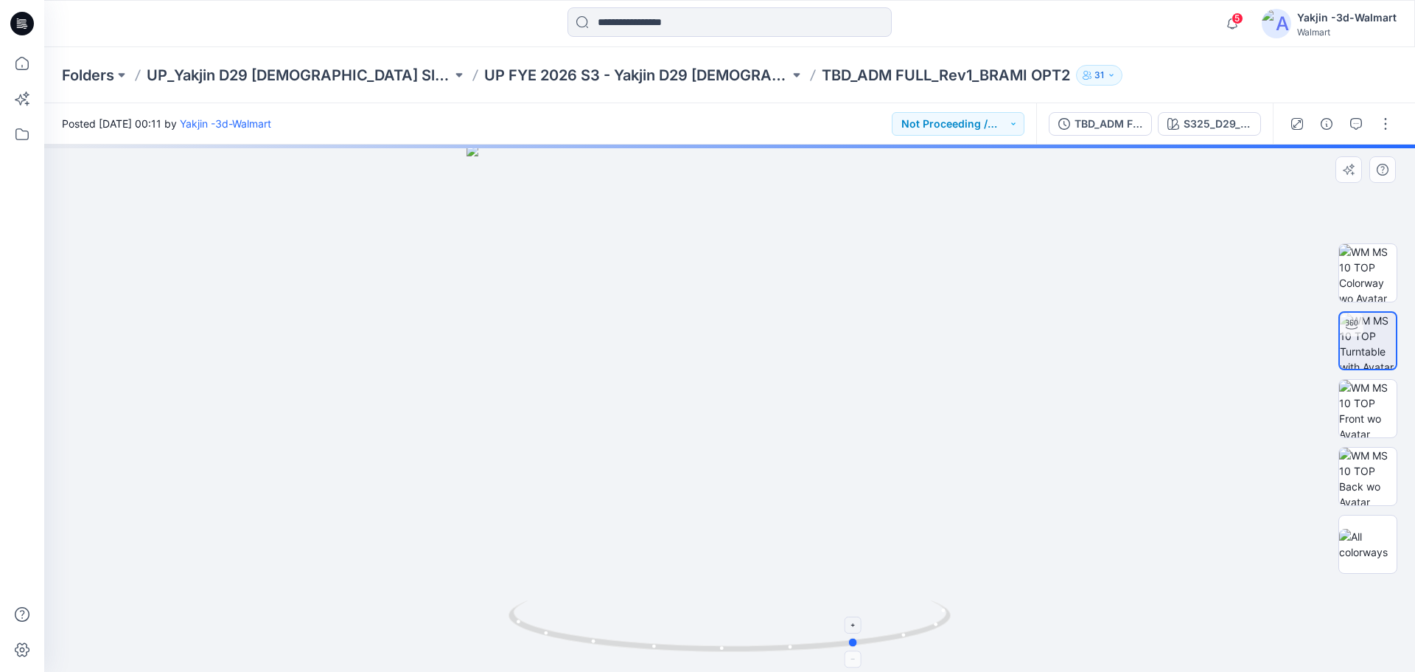
drag, startPoint x: 747, startPoint y: 662, endPoint x: 865, endPoint y: 655, distance: 117.4
click at [865, 655] on icon at bounding box center [732, 627] width 446 height 55
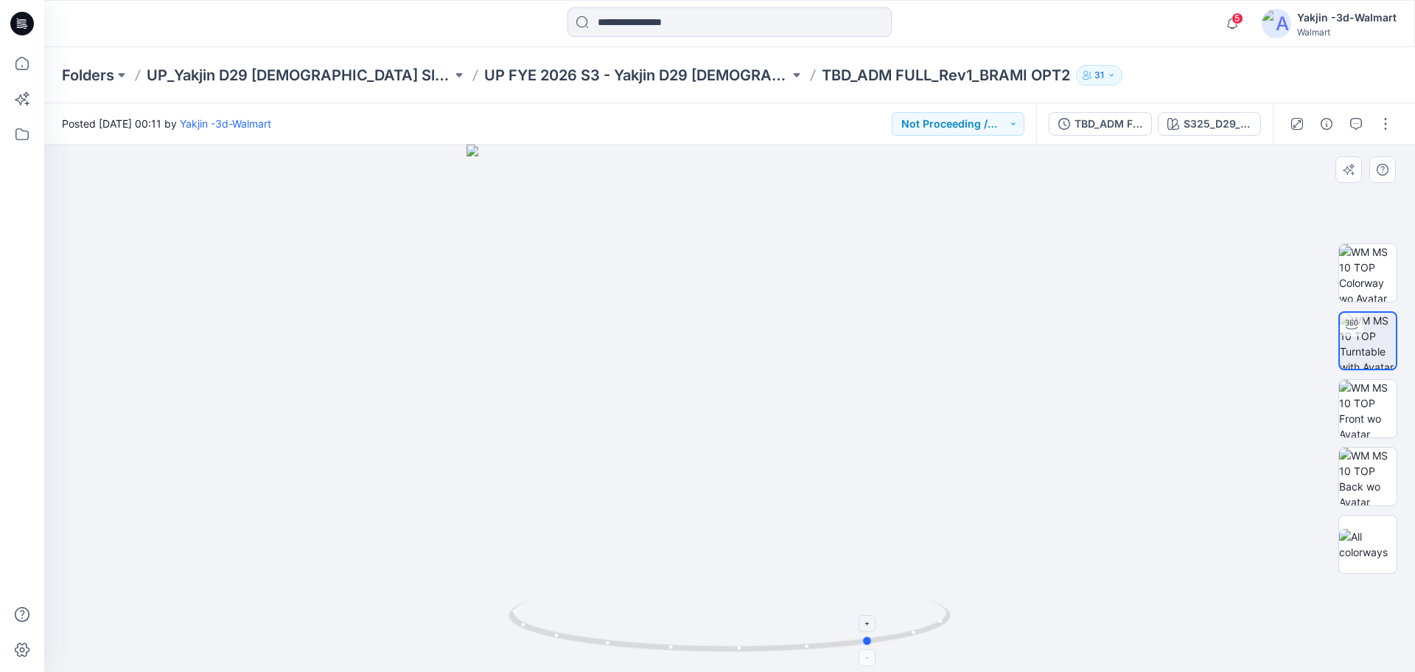
drag, startPoint x: 855, startPoint y: 646, endPoint x: 866, endPoint y: 649, distance: 11.4
click at [866, 649] on icon at bounding box center [732, 627] width 446 height 55
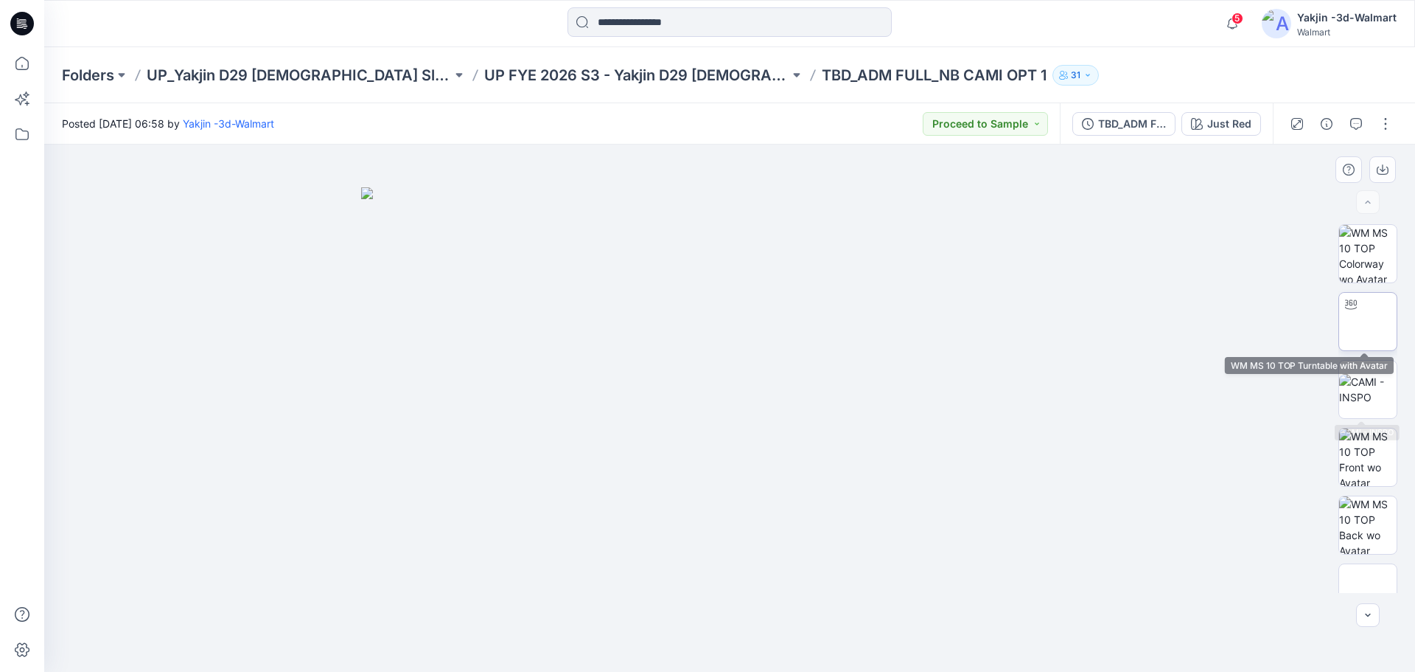
click at [1368, 321] on img at bounding box center [1368, 321] width 0 height 0
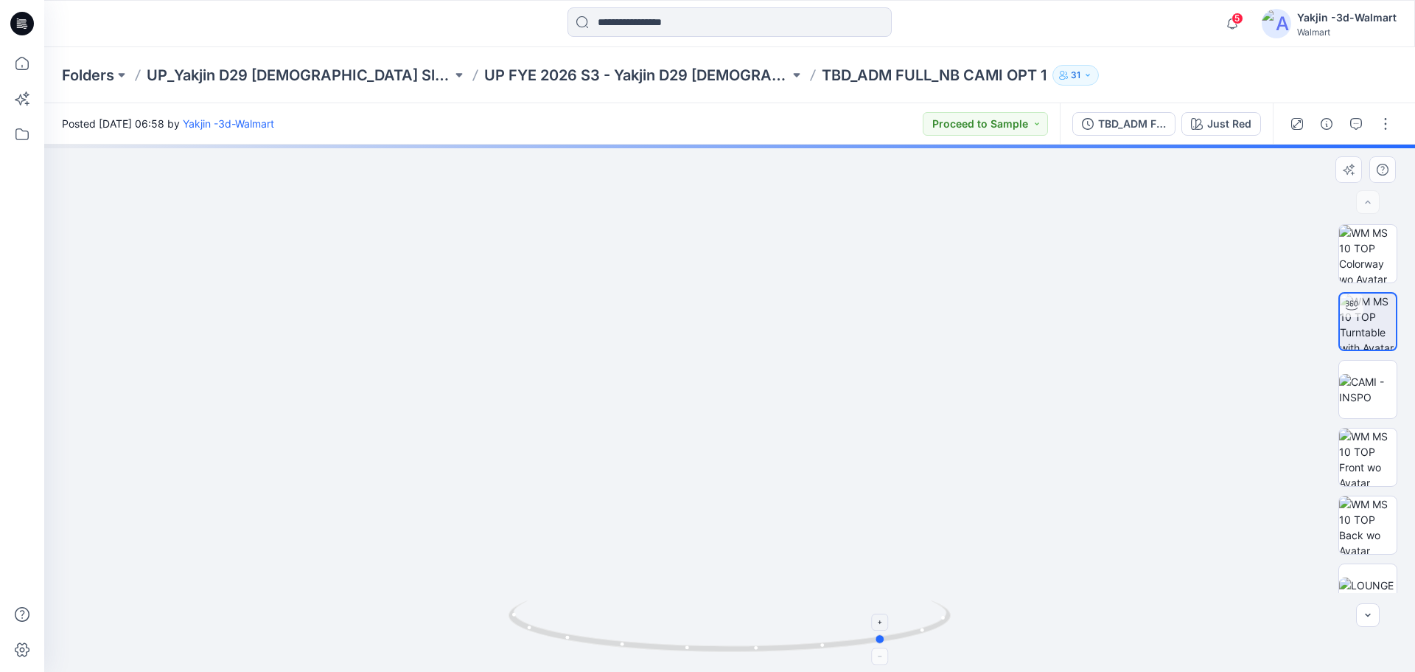
drag, startPoint x: 738, startPoint y: 649, endPoint x: 894, endPoint y: 649, distance: 156.3
click at [894, 649] on icon at bounding box center [732, 627] width 446 height 55
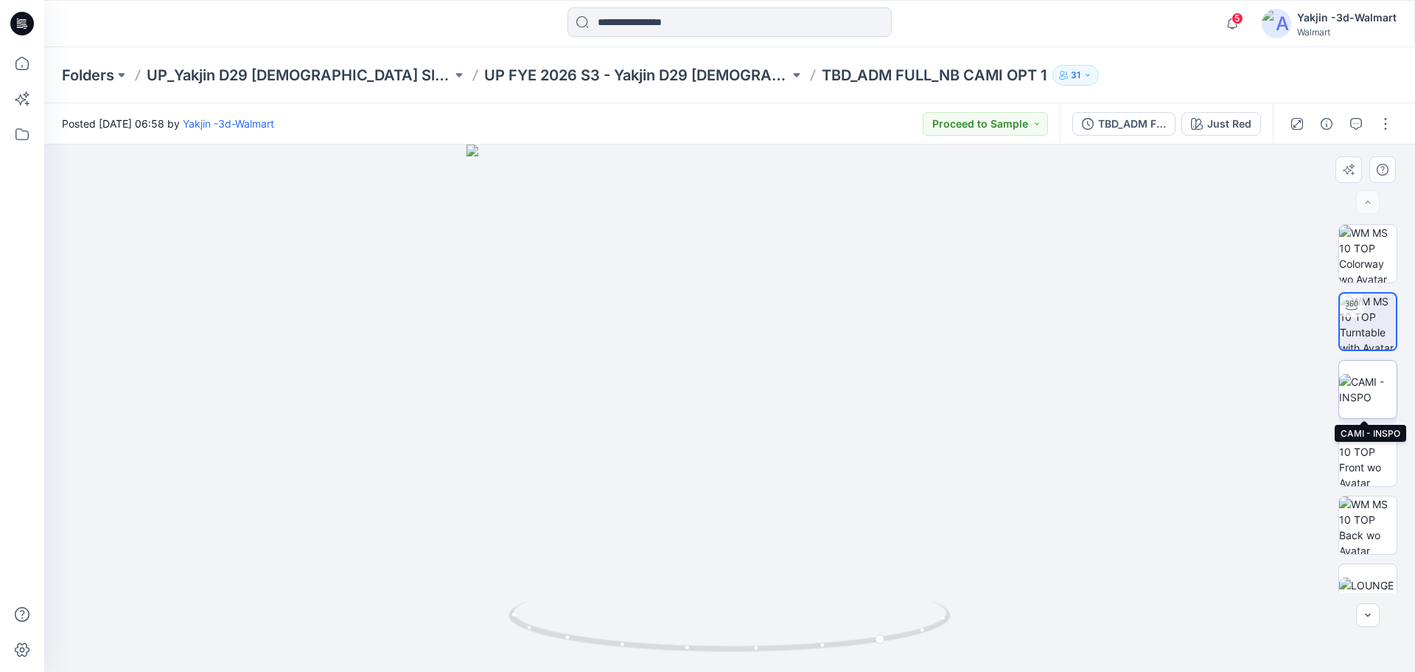
click at [1370, 397] on img at bounding box center [1367, 389] width 57 height 31
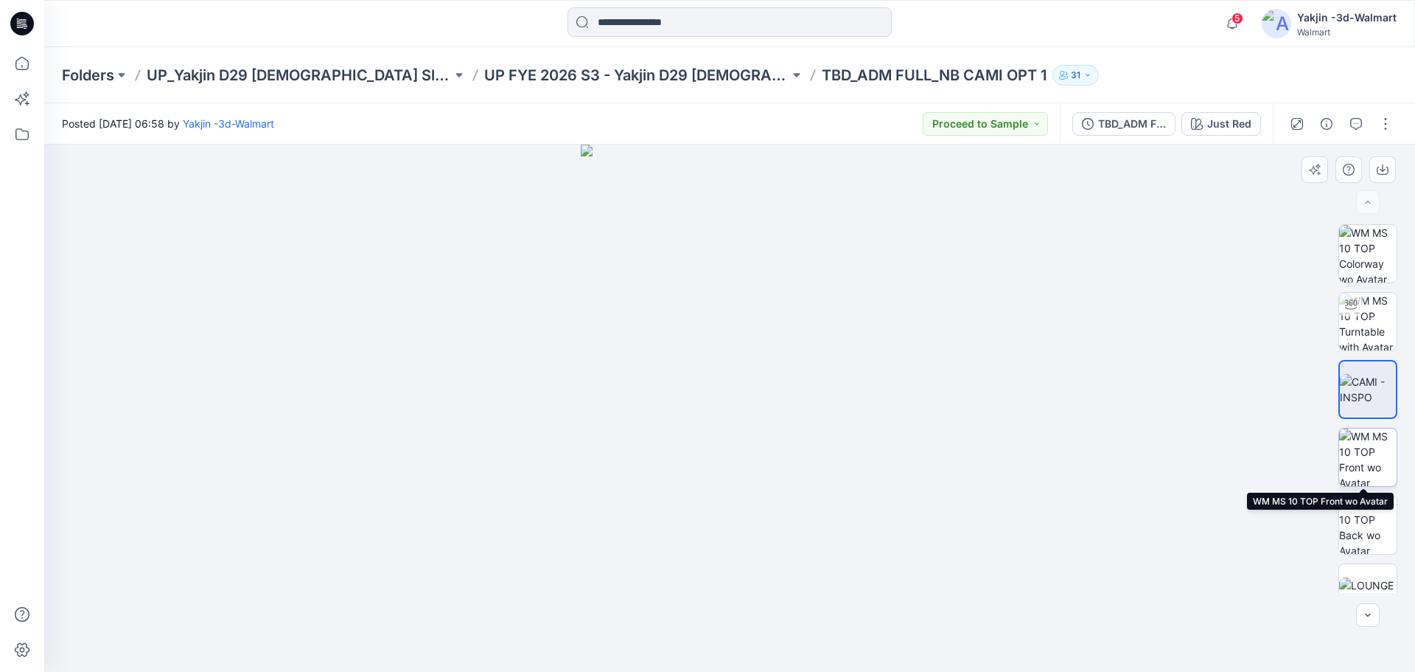
click at [1367, 466] on img at bounding box center [1367, 456] width 57 height 57
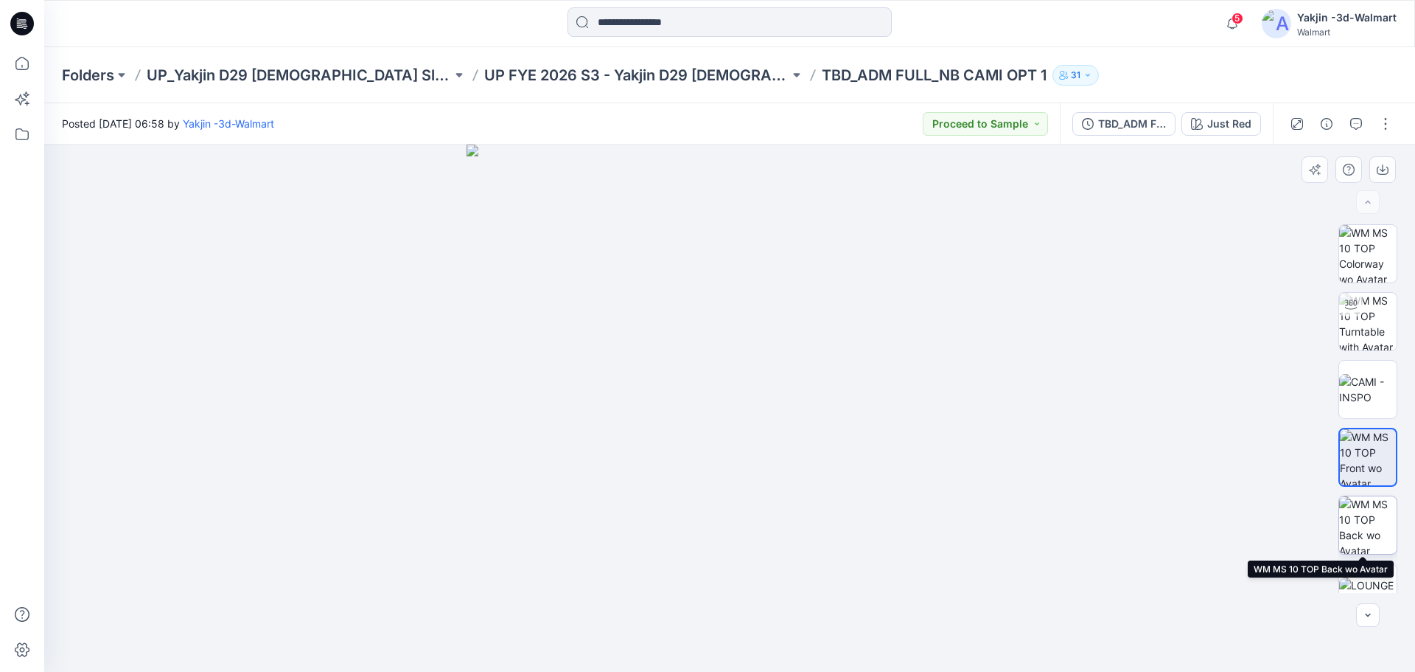
click at [1364, 529] on img at bounding box center [1367, 524] width 57 height 57
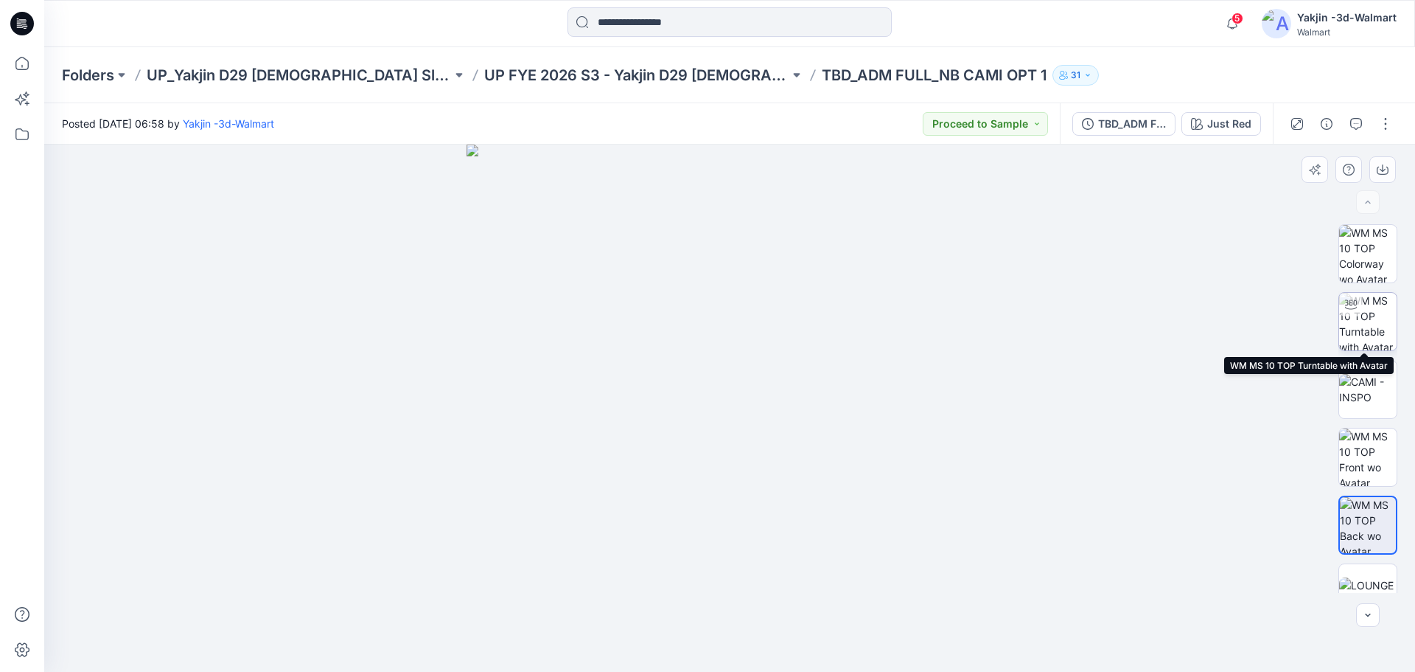
click at [1379, 317] on img at bounding box center [1367, 321] width 57 height 57
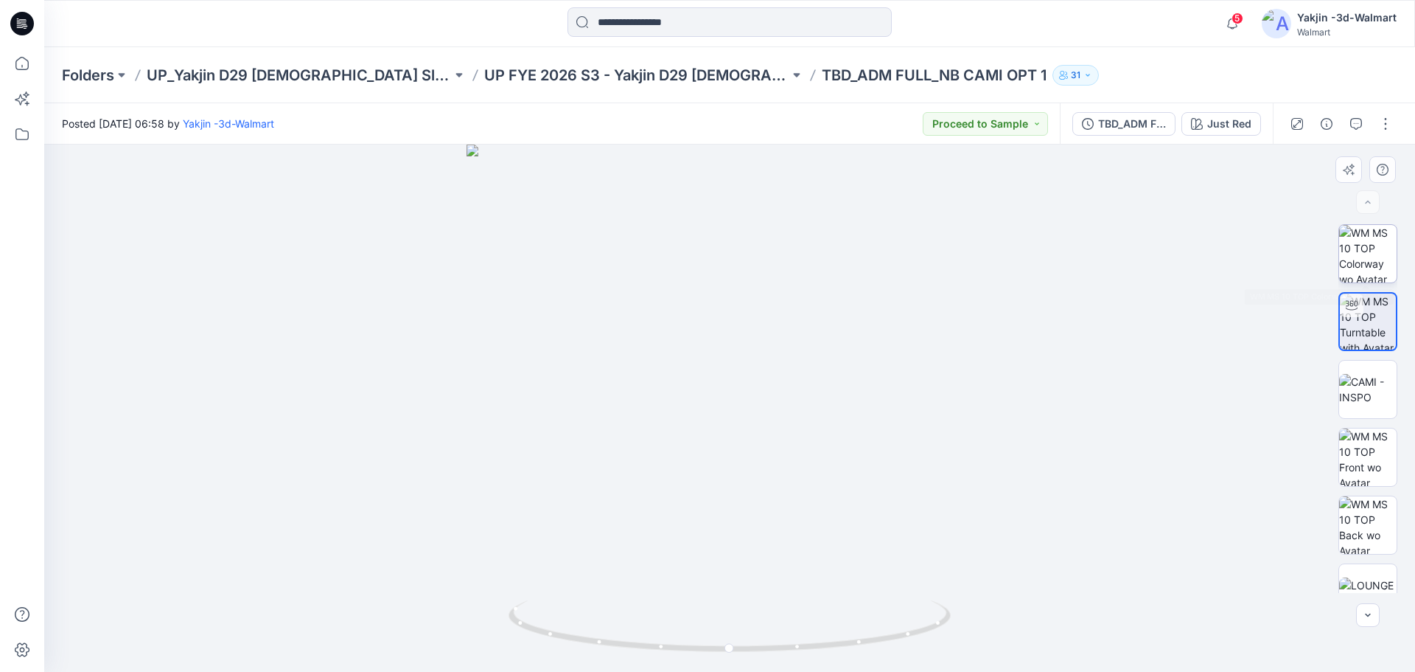
click at [1349, 261] on img at bounding box center [1367, 253] width 57 height 57
click at [1364, 332] on img at bounding box center [1367, 321] width 57 height 57
drag, startPoint x: 764, startPoint y: 661, endPoint x: 919, endPoint y: 638, distance: 157.3
click at [919, 638] on div at bounding box center [729, 407] width 1371 height 527
drag, startPoint x: 812, startPoint y: 355, endPoint x: 847, endPoint y: 359, distance: 35.6
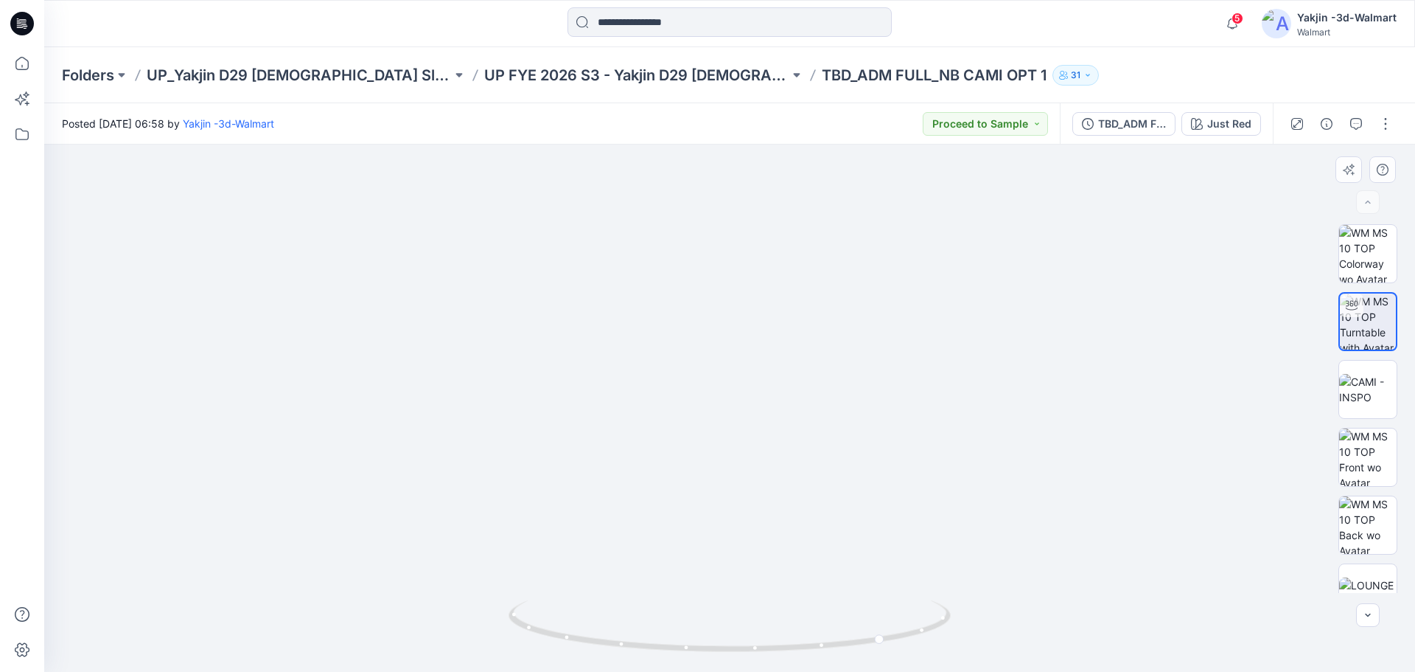
click at [848, 359] on img at bounding box center [730, 360] width 818 height 621
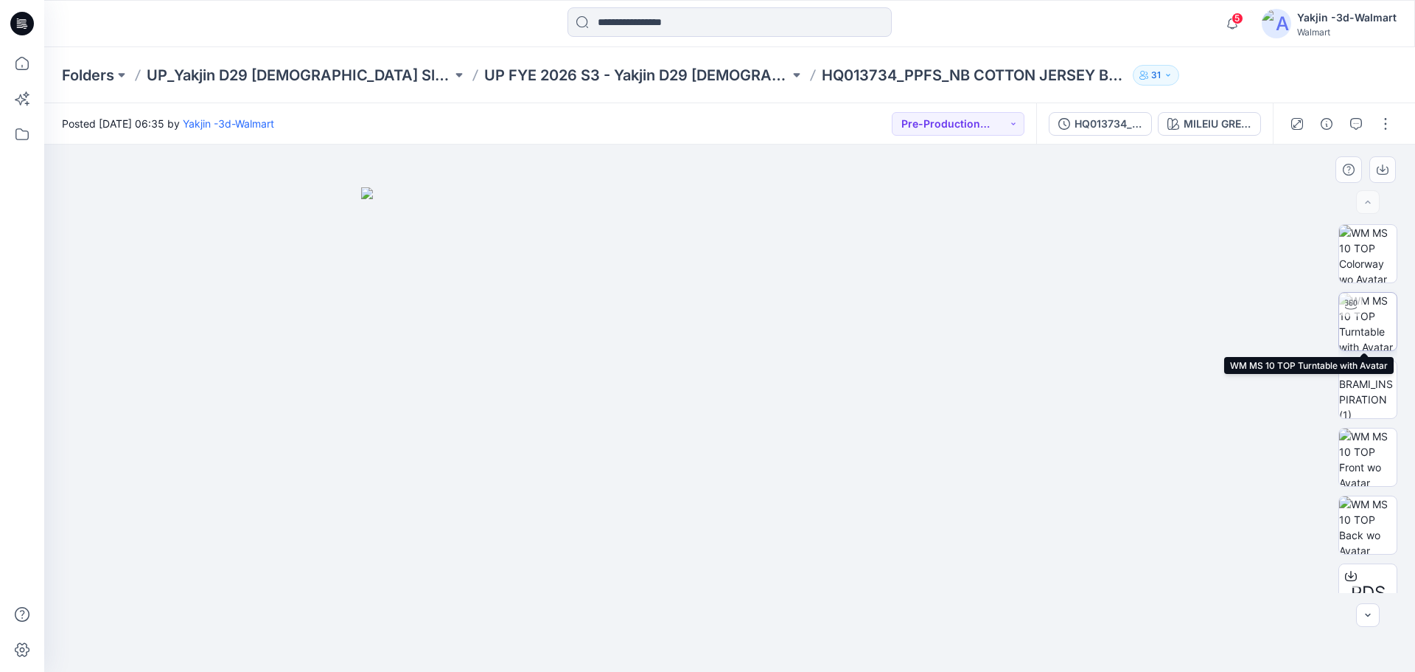
click at [1356, 327] on img at bounding box center [1367, 321] width 57 height 57
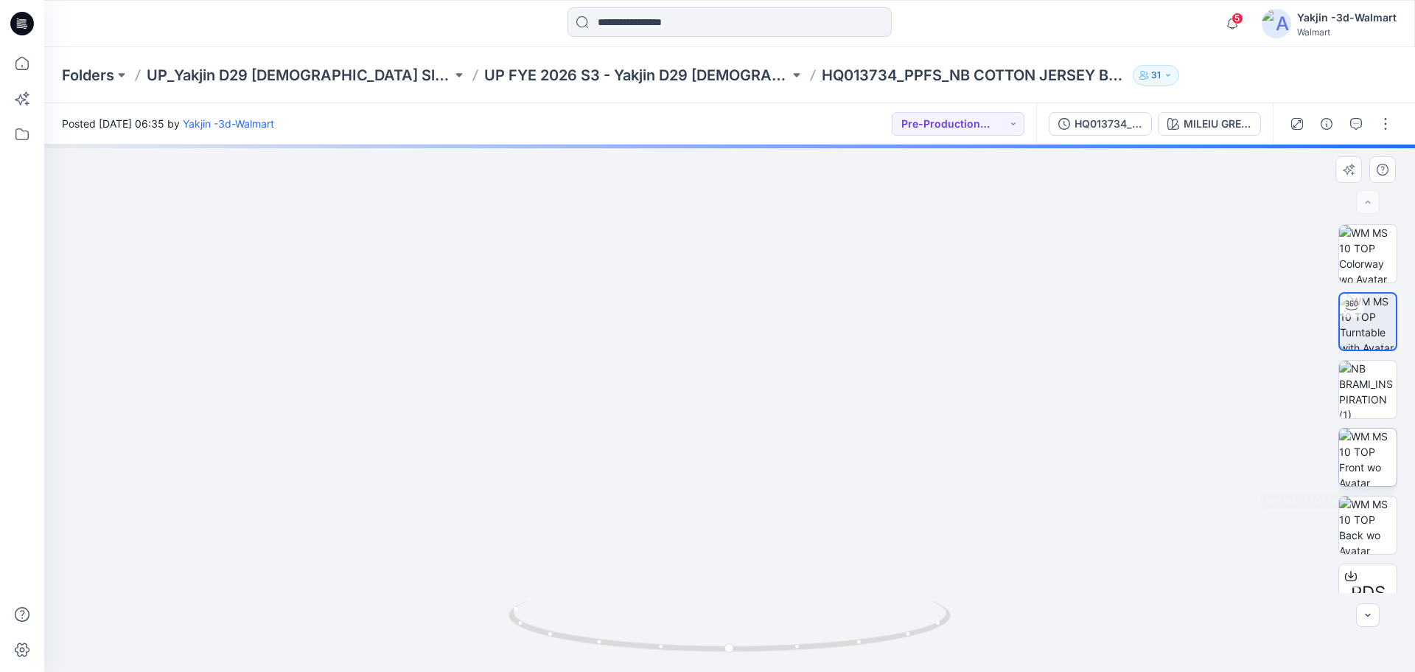
click at [1362, 459] on img at bounding box center [1367, 456] width 57 height 57
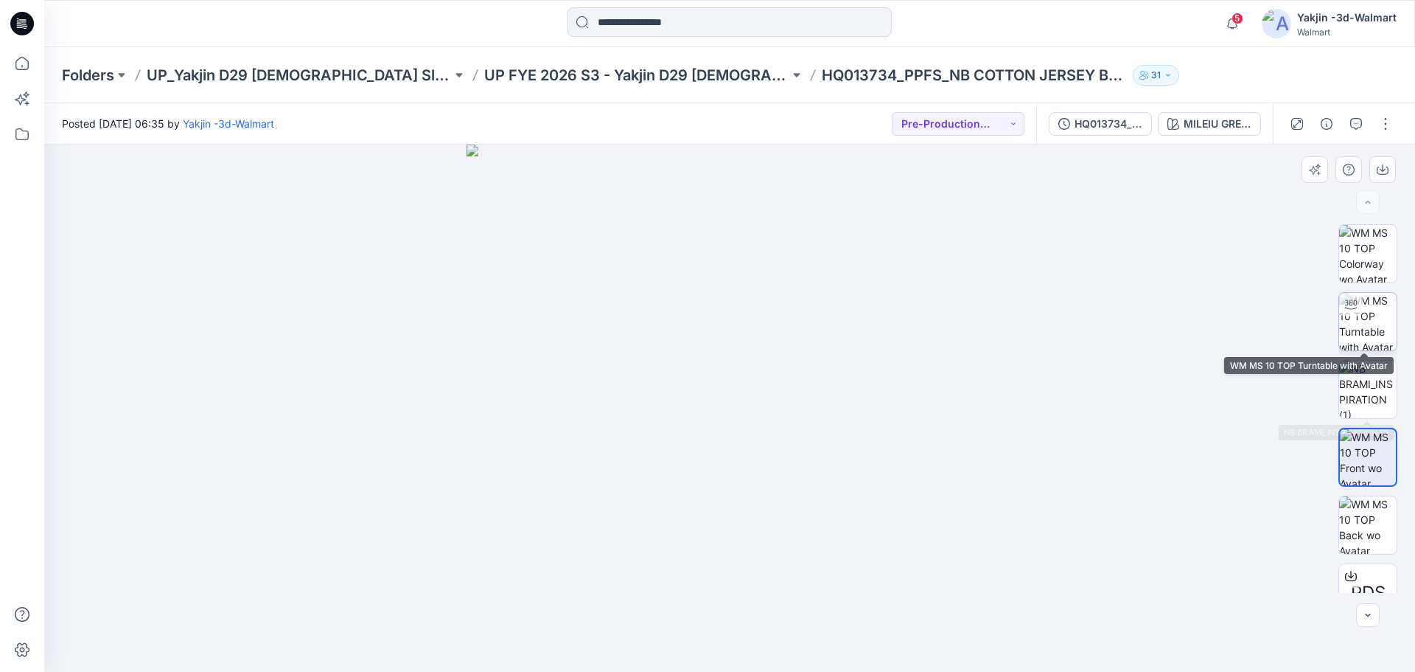
click at [1378, 324] on img at bounding box center [1367, 321] width 57 height 57
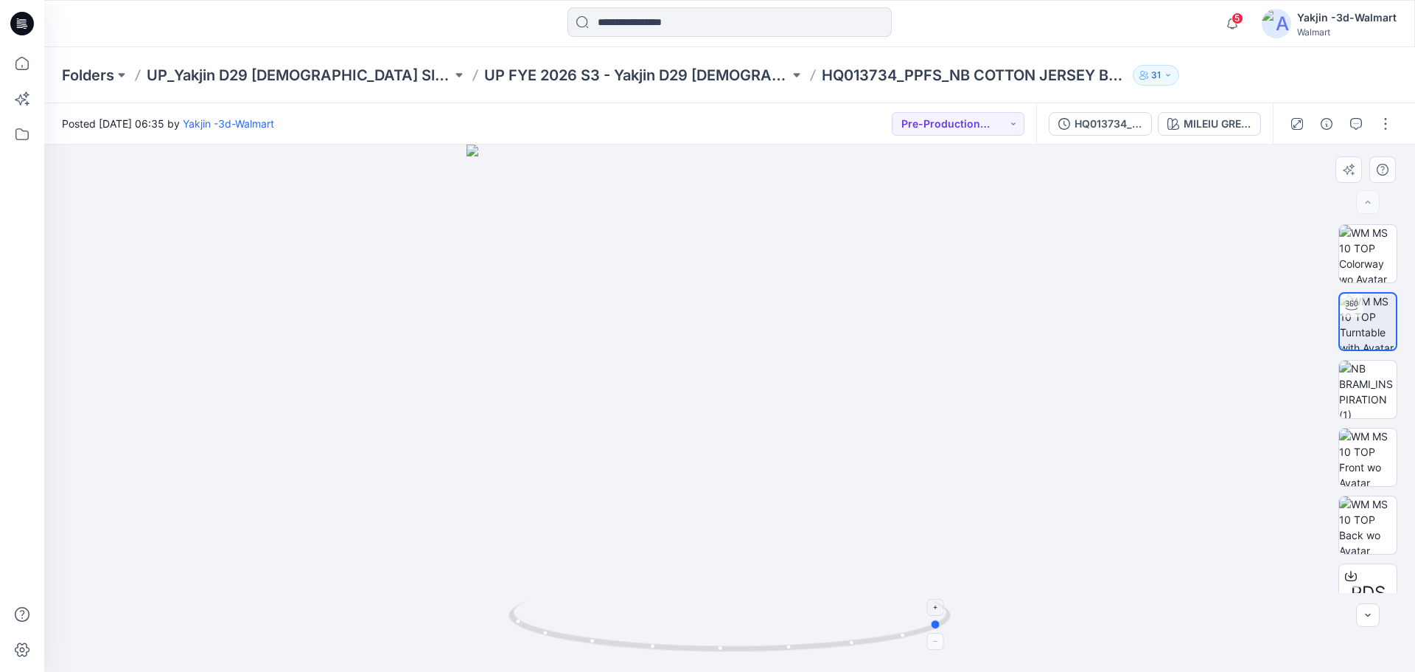
drag, startPoint x: 757, startPoint y: 655, endPoint x: 796, endPoint y: 619, distance: 52.7
click at [820, 644] on icon at bounding box center [732, 627] width 446 height 55
click at [1357, 323] on img at bounding box center [1367, 321] width 57 height 57
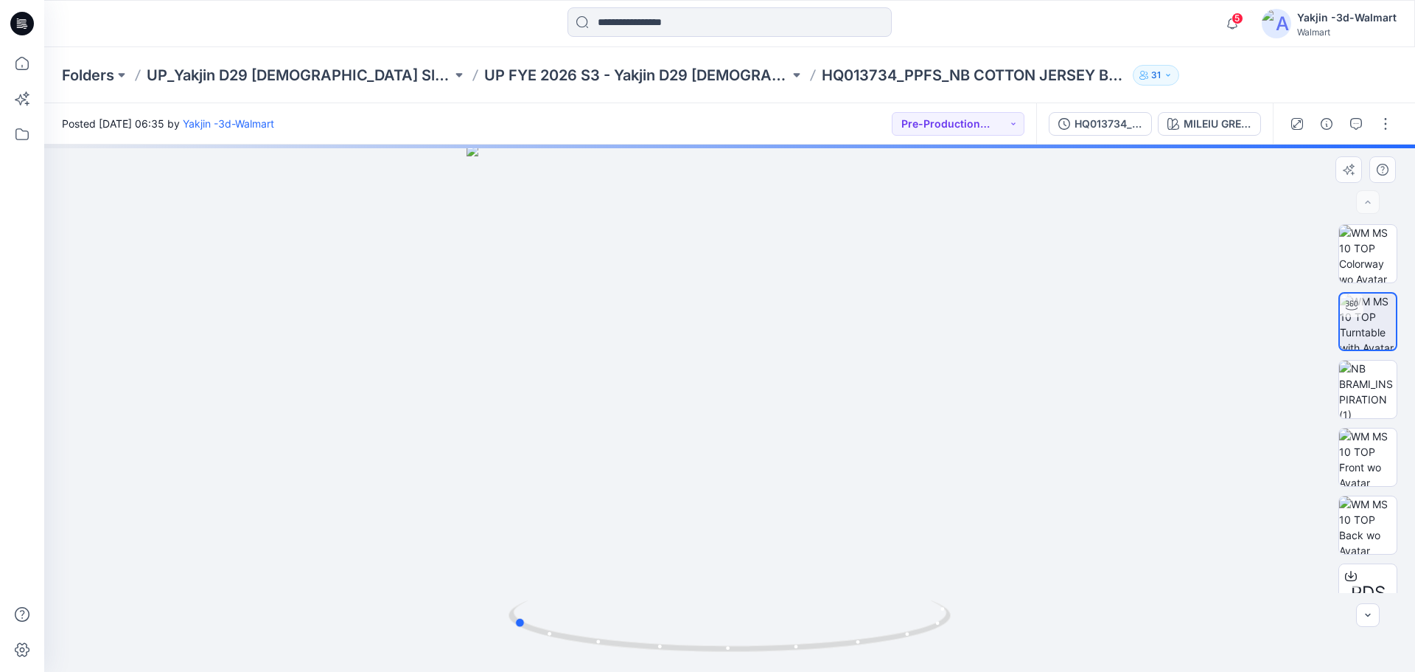
drag, startPoint x: 738, startPoint y: 646, endPoint x: 975, endPoint y: 626, distance: 238.2
click at [975, 626] on div at bounding box center [729, 407] width 1371 height 527
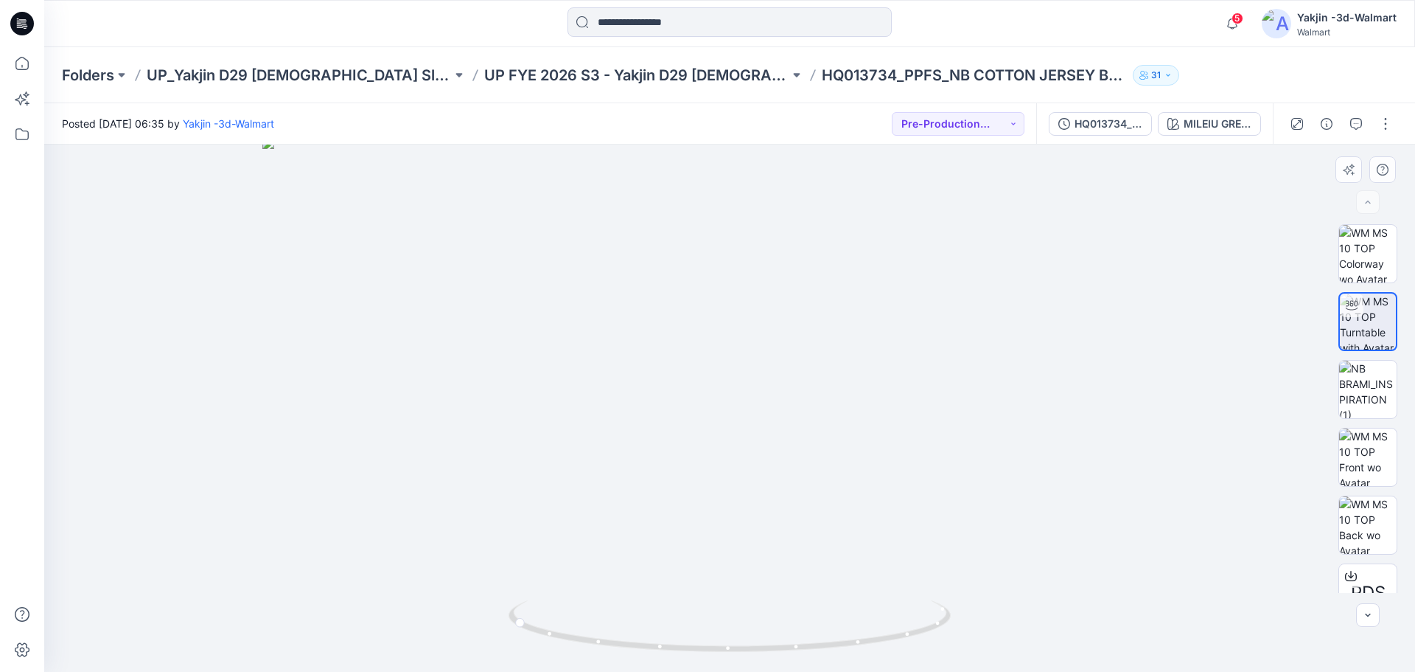
drag, startPoint x: 846, startPoint y: 295, endPoint x: 823, endPoint y: 528, distance: 234.0
click at [827, 484] on img at bounding box center [729, 404] width 935 height 534
drag, startPoint x: 843, startPoint y: 643, endPoint x: 754, endPoint y: 602, distance: 98.0
click at [769, 645] on icon at bounding box center [732, 627] width 446 height 55
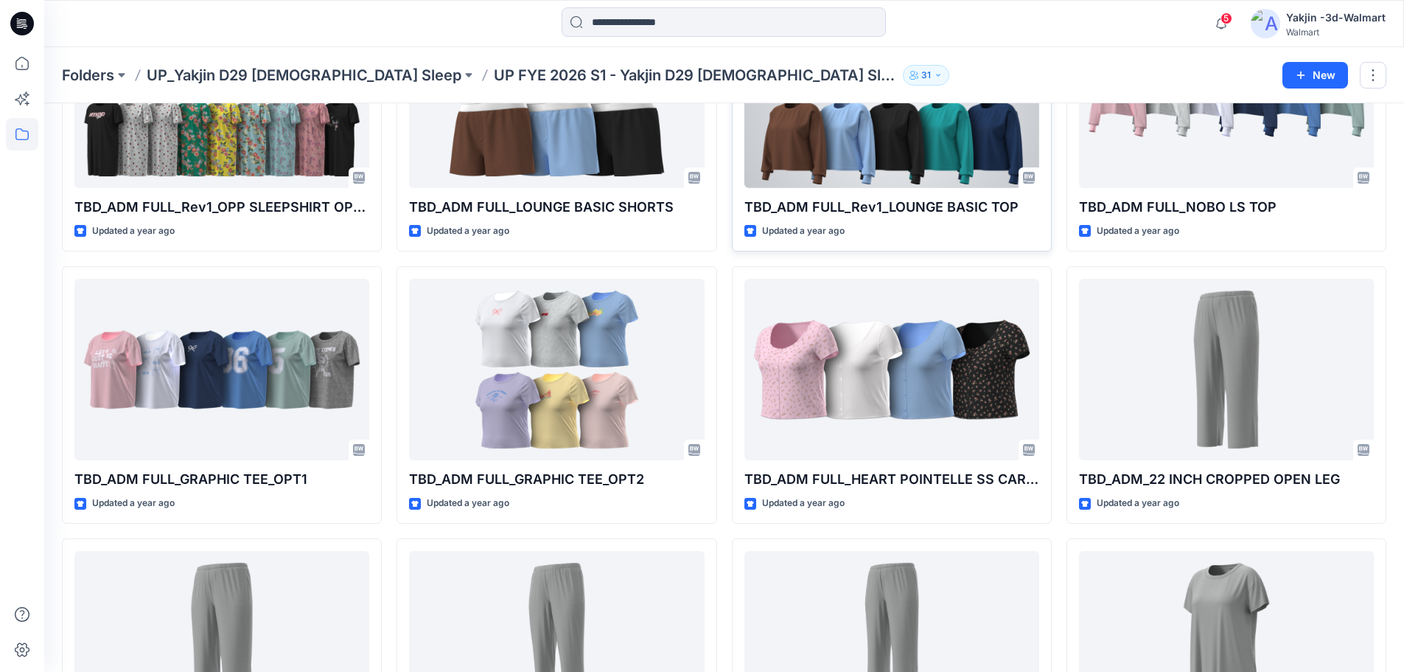
scroll to position [2490, 0]
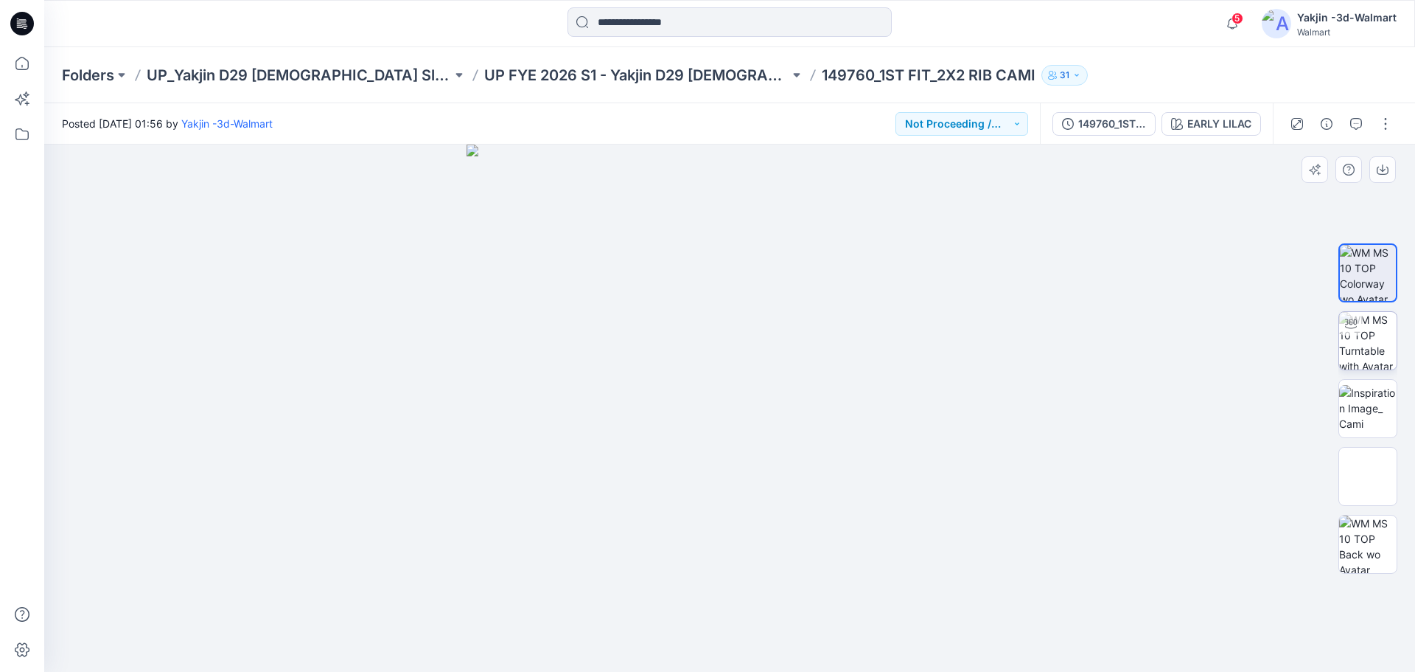
click at [1379, 342] on img at bounding box center [1367, 340] width 57 height 57
drag, startPoint x: 750, startPoint y: 655, endPoint x: 876, endPoint y: 651, distance: 125.4
click at [876, 651] on icon at bounding box center [732, 627] width 446 height 55
drag, startPoint x: 905, startPoint y: 643, endPoint x: 936, endPoint y: 633, distance: 33.1
click at [936, 633] on icon at bounding box center [732, 627] width 446 height 55
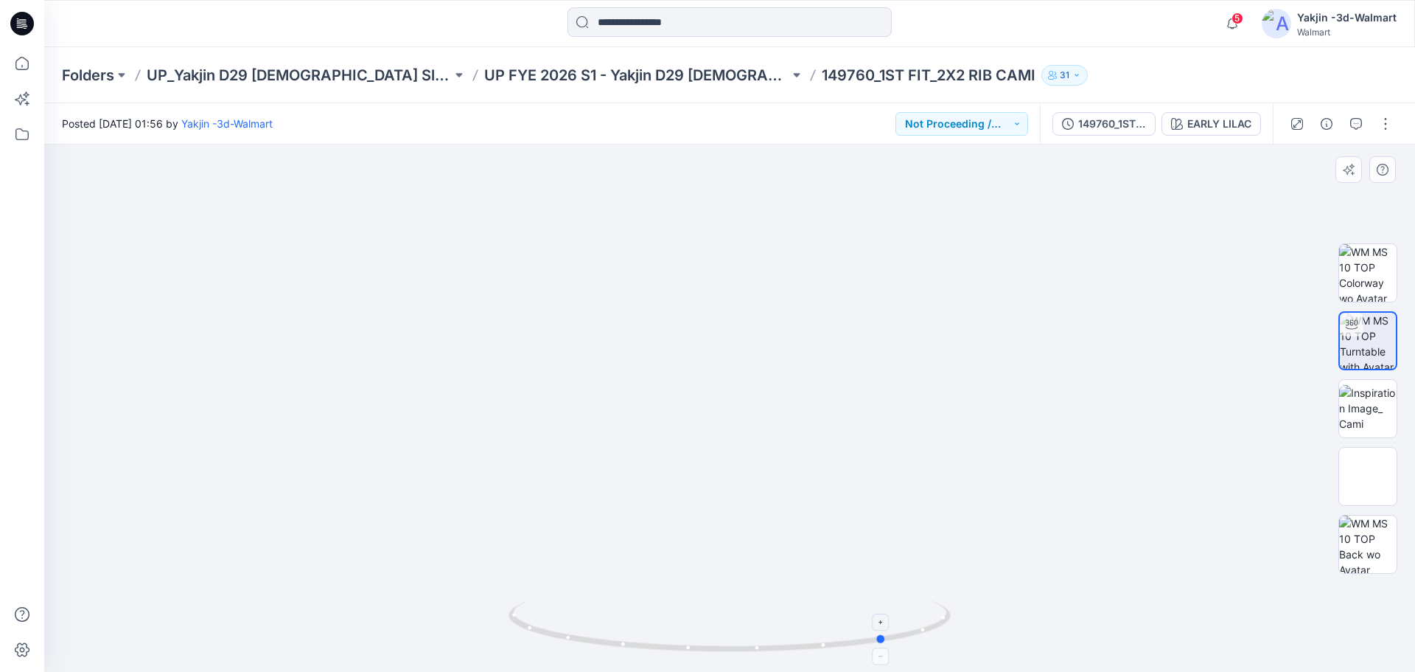
drag, startPoint x: 797, startPoint y: 644, endPoint x: 733, endPoint y: 645, distance: 64.2
click at [733, 645] on icon at bounding box center [732, 627] width 446 height 55
drag, startPoint x: 840, startPoint y: 644, endPoint x: 1183, endPoint y: 584, distance: 348.7
click at [1183, 584] on div at bounding box center [729, 407] width 1371 height 527
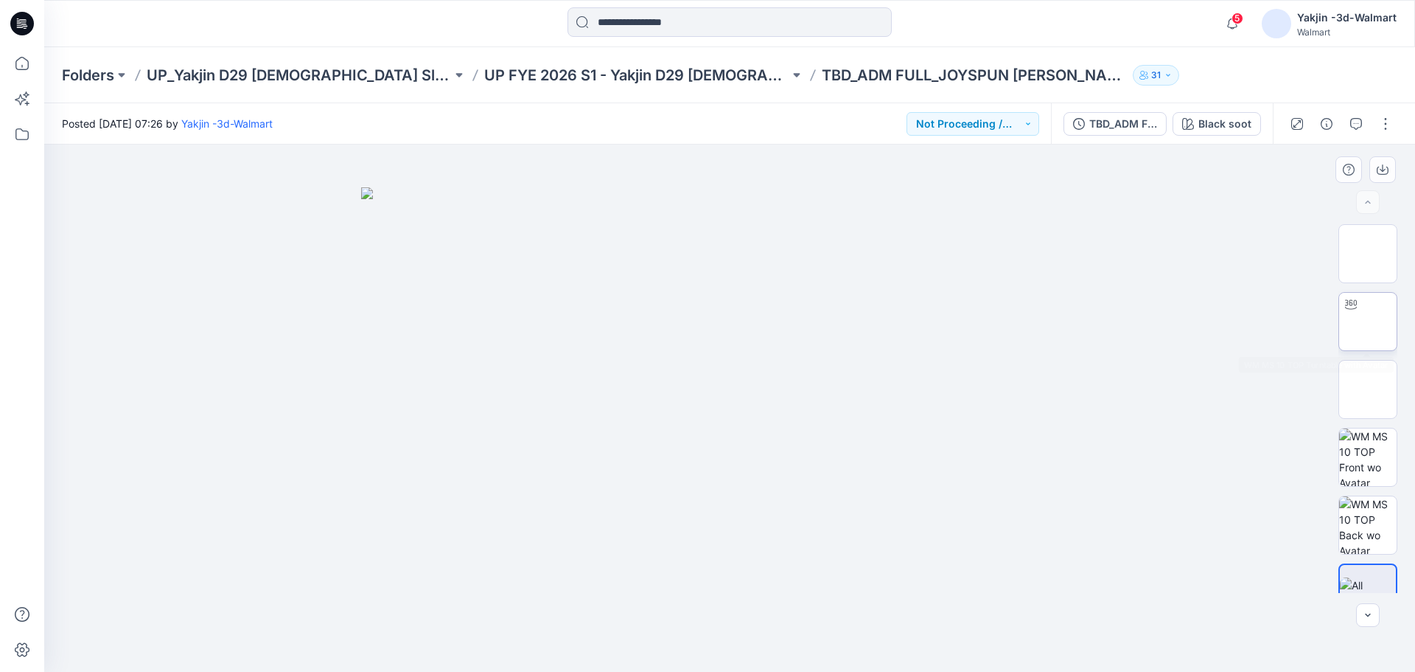
click at [1368, 321] on img at bounding box center [1368, 321] width 0 height 0
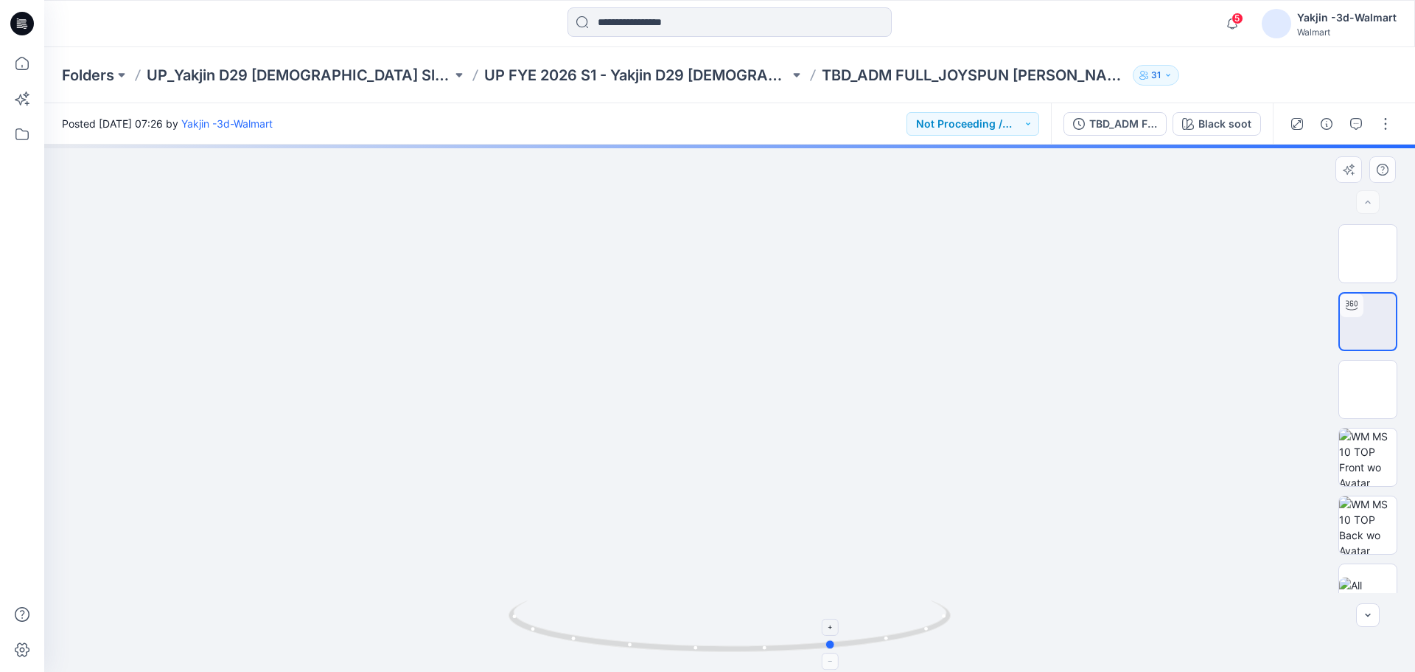
drag, startPoint x: 793, startPoint y: 655, endPoint x: 920, endPoint y: 638, distance: 127.9
click at [920, 638] on div at bounding box center [729, 407] width 1371 height 527
click at [1368, 389] on img at bounding box center [1368, 389] width 0 height 0
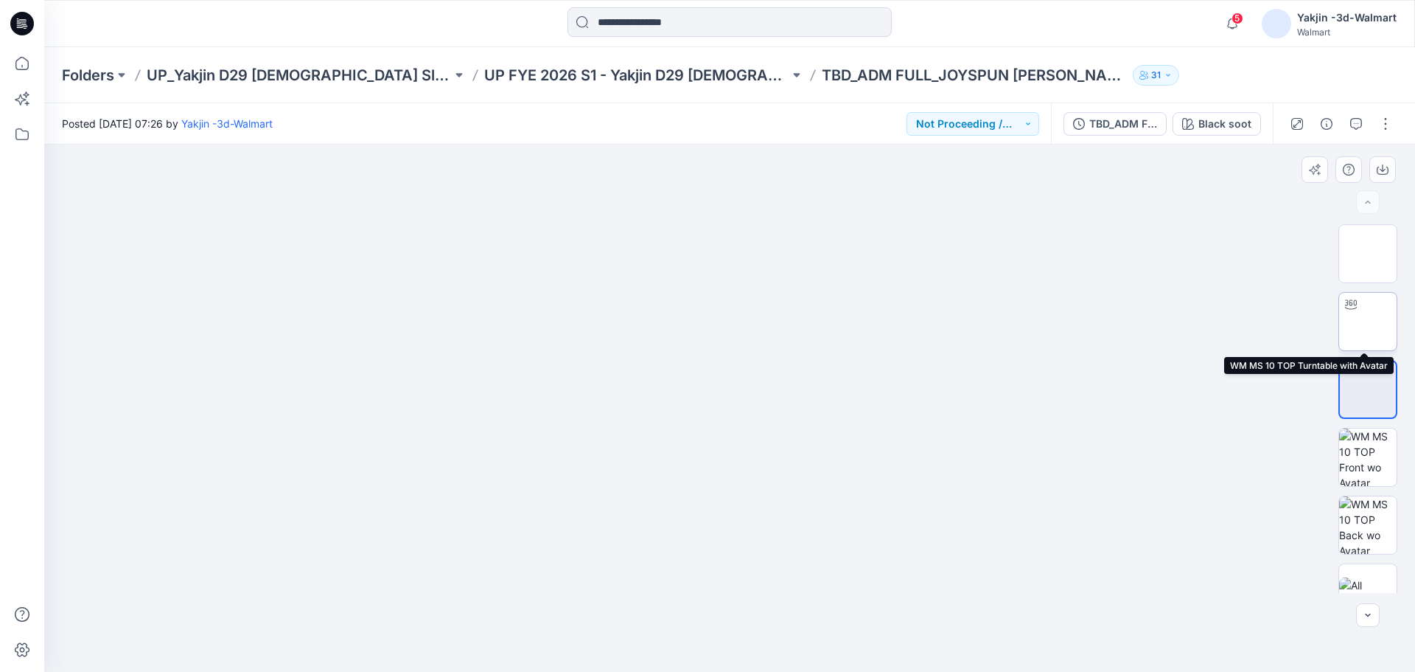
click at [1368, 321] on img at bounding box center [1368, 321] width 0 height 0
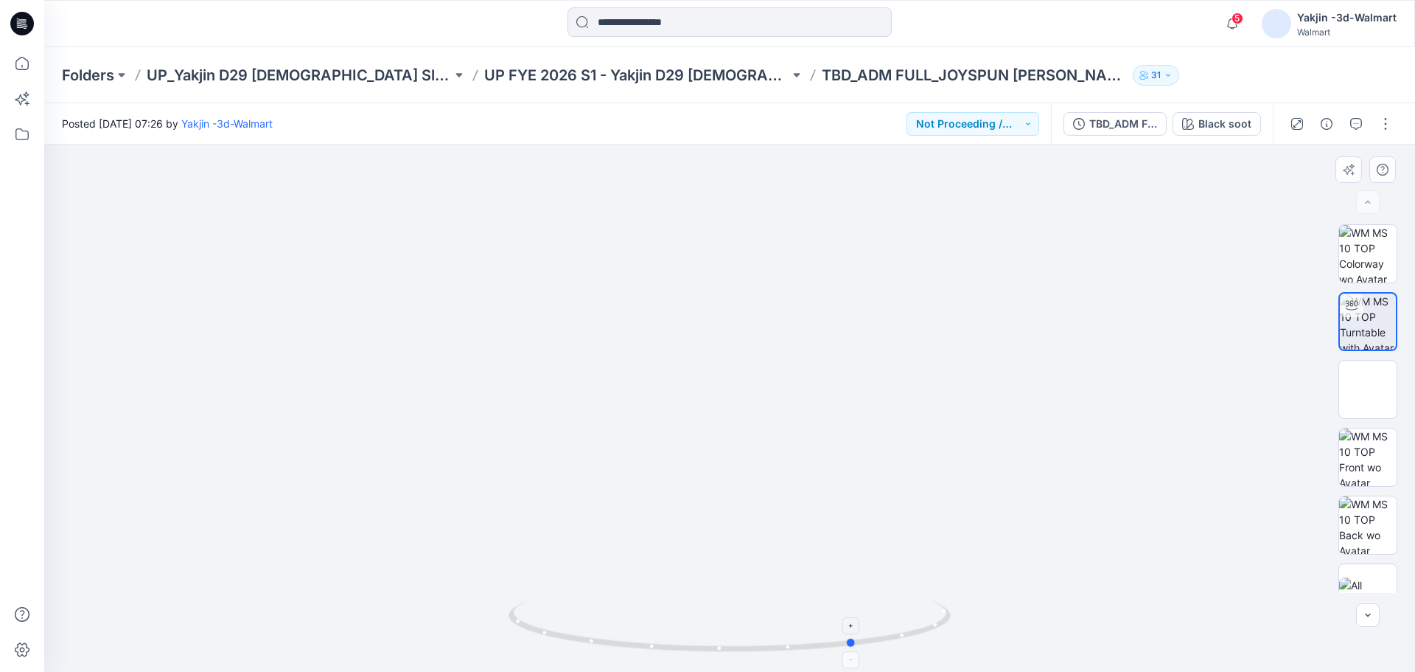
drag, startPoint x: 781, startPoint y: 651, endPoint x: 913, endPoint y: 638, distance: 131.8
click at [913, 638] on icon at bounding box center [732, 627] width 446 height 55
click at [1368, 389] on img at bounding box center [1368, 389] width 0 height 0
click at [1347, 439] on img at bounding box center [1367, 456] width 57 height 57
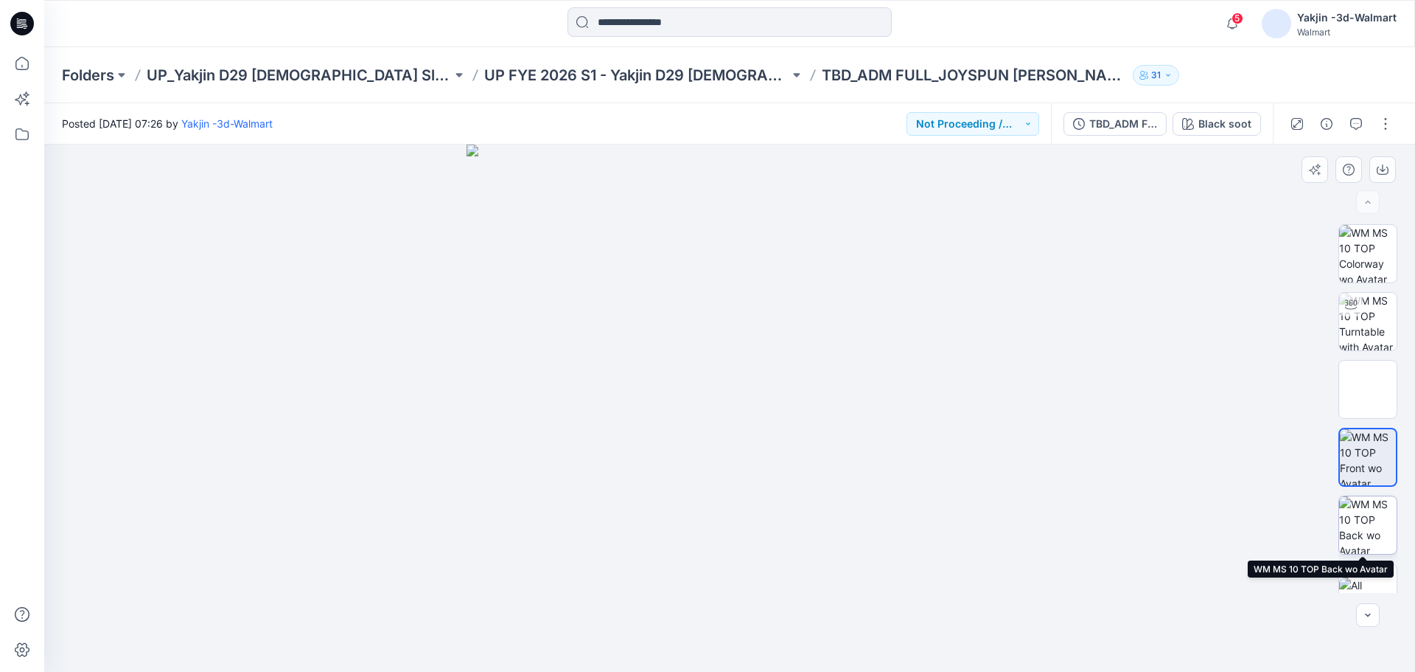
click at [1355, 517] on img at bounding box center [1367, 524] width 57 height 57
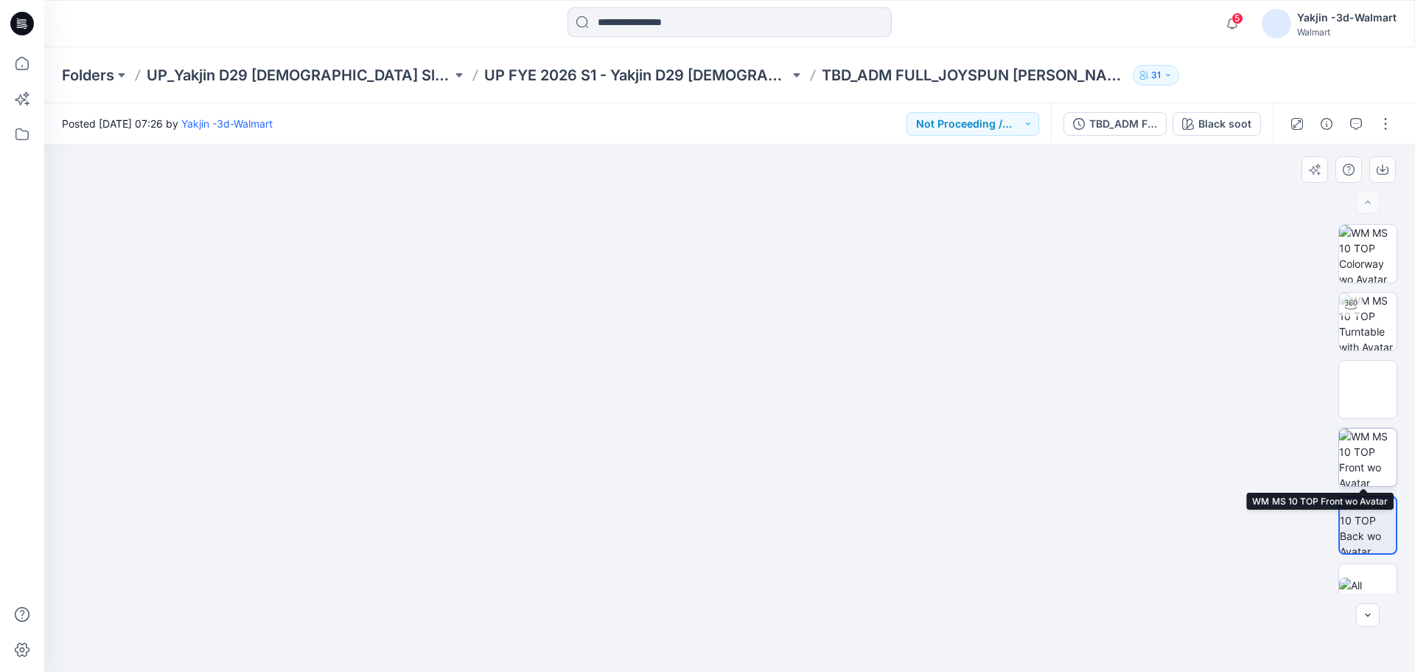
click at [1371, 459] on img at bounding box center [1367, 456] width 57 height 57
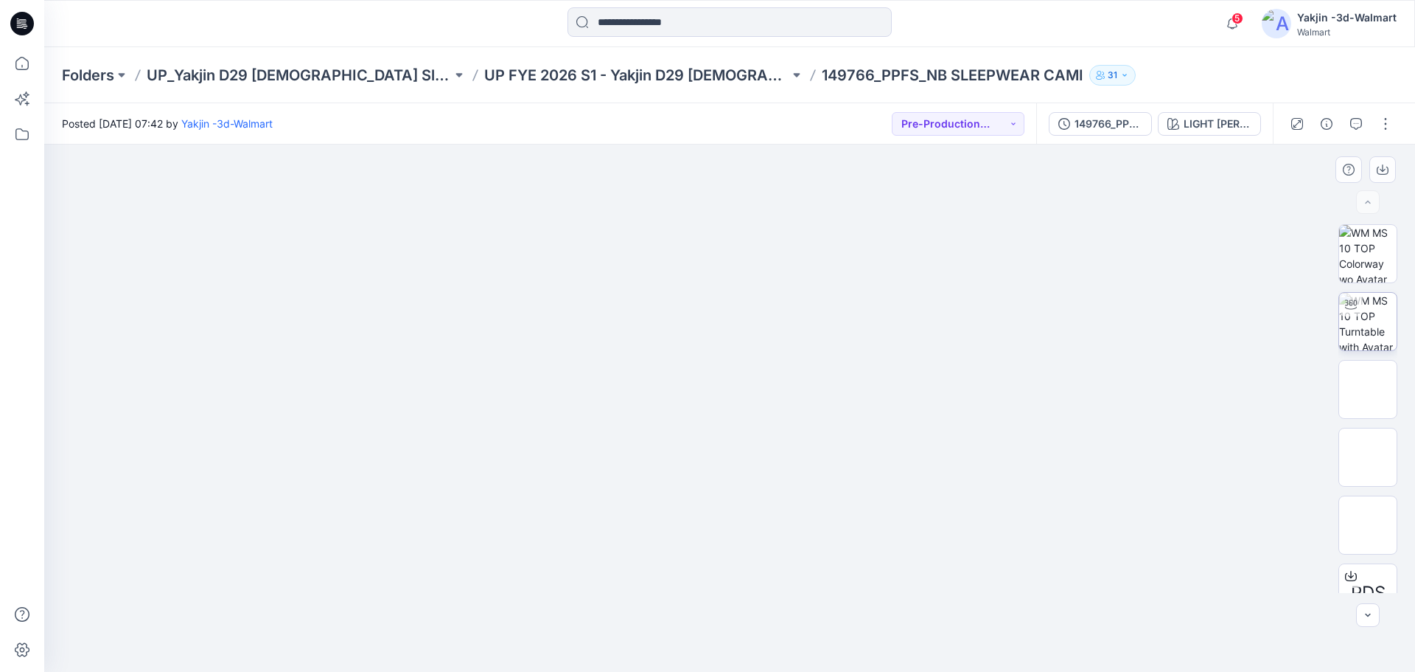
click at [1350, 305] on icon at bounding box center [1351, 305] width 12 height 12
drag, startPoint x: 739, startPoint y: 652, endPoint x: 803, endPoint y: 642, distance: 64.8
click at [803, 642] on icon at bounding box center [732, 627] width 446 height 55
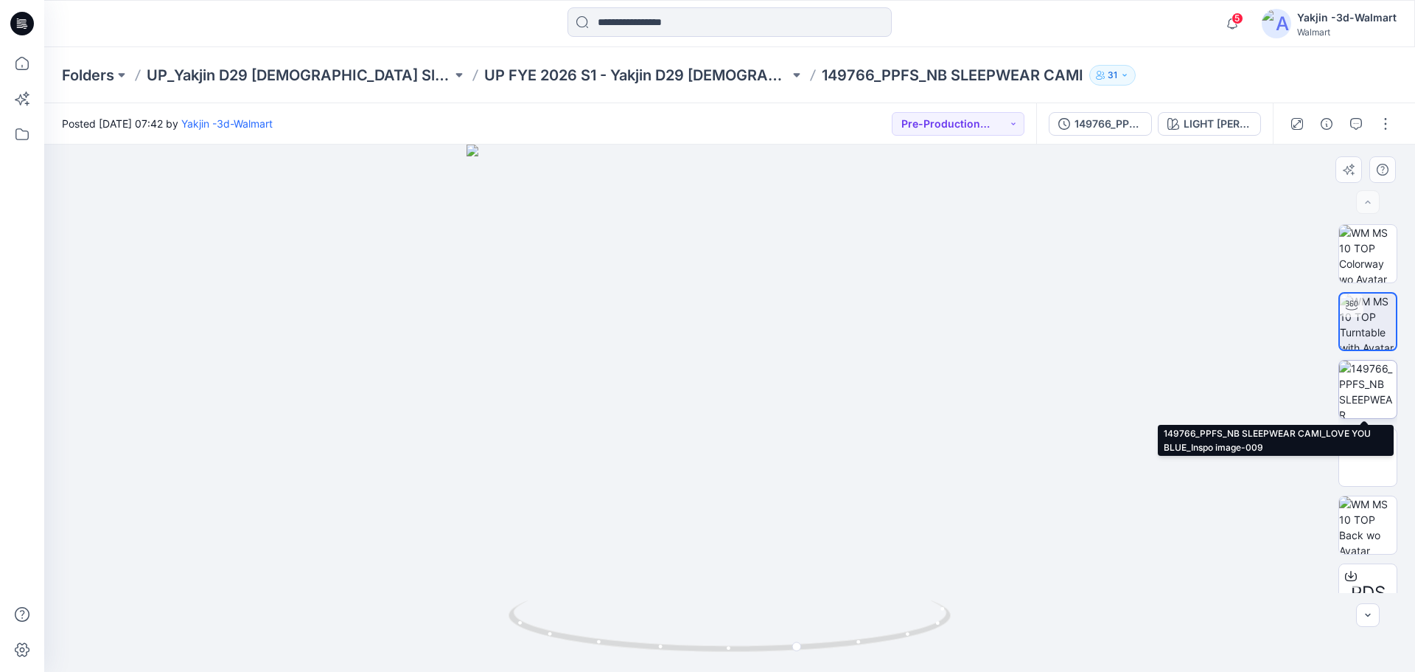
click at [1363, 390] on img at bounding box center [1367, 388] width 57 height 57
